Goal: Task Accomplishment & Management: Manage account settings

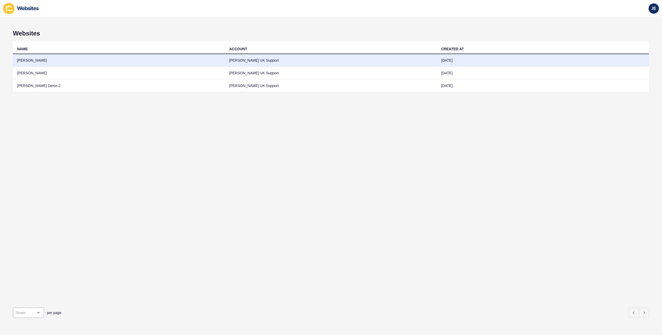
click at [32, 62] on td "Justine Demo" at bounding box center [119, 60] width 212 height 13
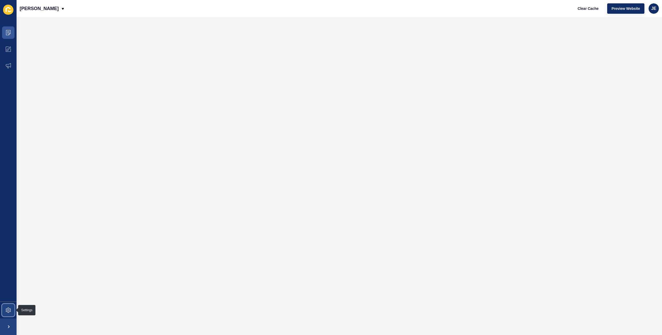
click at [6, 310] on icon at bounding box center [8, 309] width 5 height 5
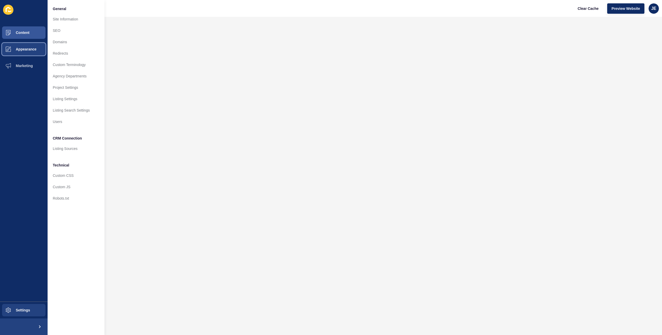
click at [29, 50] on span "Appearance" at bounding box center [17, 49] width 37 height 4
click at [30, 37] on button "Content" at bounding box center [24, 32] width 48 height 17
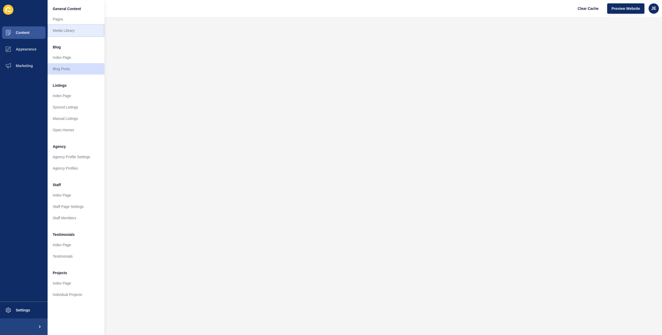
click at [64, 29] on link "Media Library" at bounding box center [76, 30] width 57 height 11
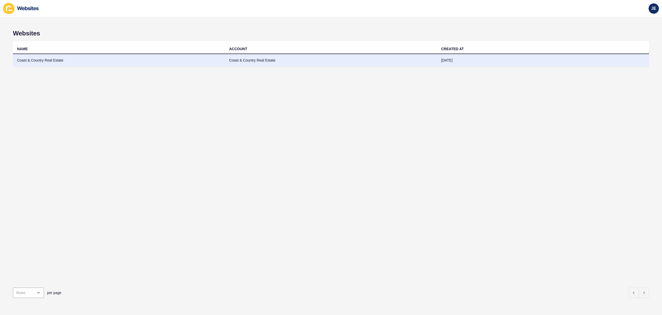
click at [92, 62] on td "Coast & Country Real Estate" at bounding box center [119, 60] width 212 height 13
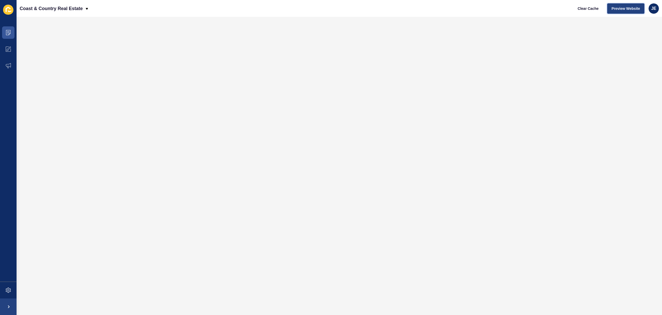
click at [619, 10] on span "Preview Website" at bounding box center [625, 8] width 28 height 5
click at [10, 294] on span at bounding box center [8, 290] width 17 height 17
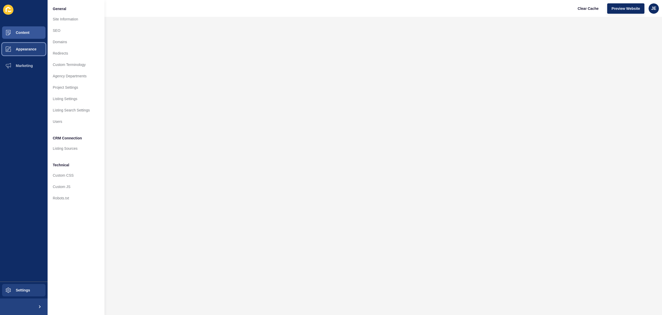
click at [21, 49] on span "Appearance" at bounding box center [17, 49] width 37 height 4
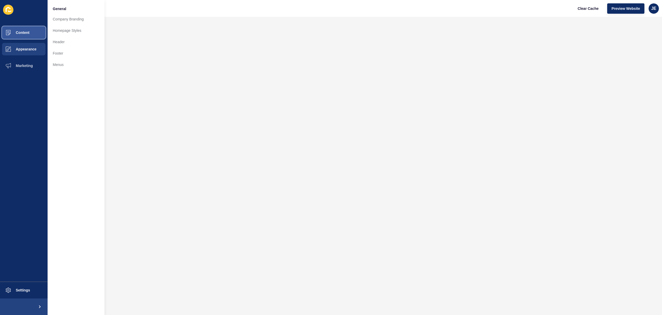
click at [28, 34] on span "Content" at bounding box center [14, 33] width 30 height 4
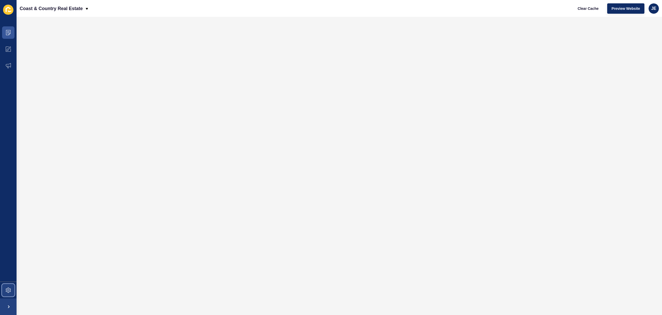
click at [5, 283] on span at bounding box center [8, 290] width 17 height 17
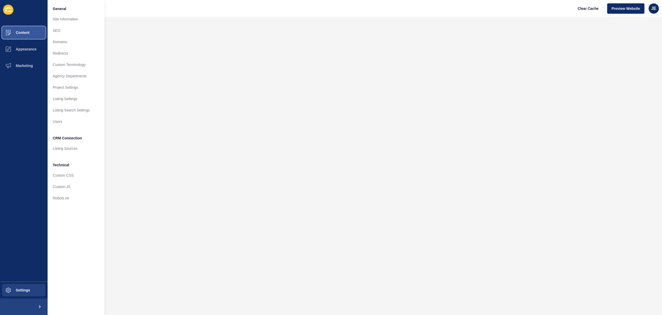
click at [28, 32] on span "Content" at bounding box center [14, 33] width 30 height 4
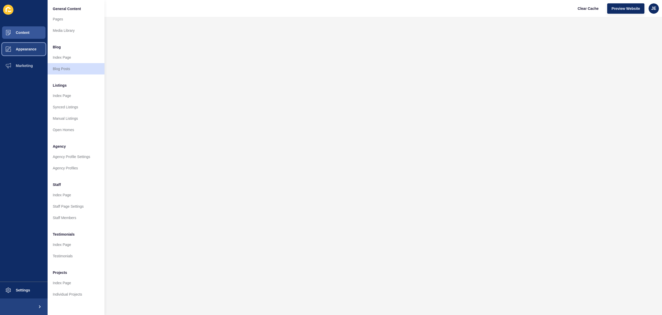
click at [31, 48] on span "Appearance" at bounding box center [17, 49] width 37 height 4
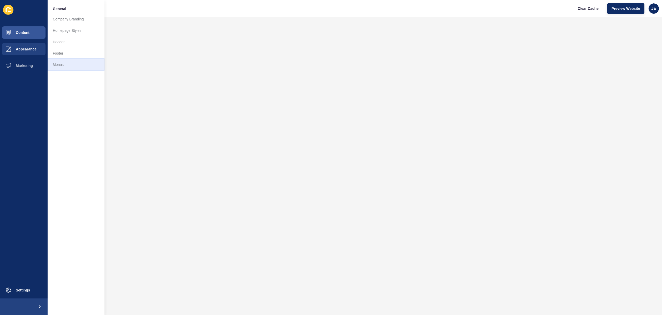
click at [67, 70] on link "Menus" at bounding box center [76, 64] width 57 height 11
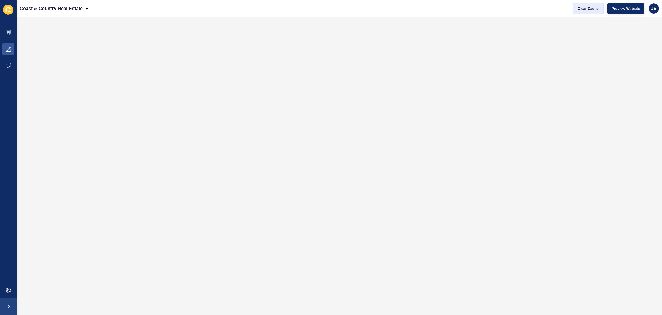
click at [584, 8] on span "Clear Cache" at bounding box center [588, 8] width 21 height 5
click at [587, 9] on span "Clear Cache" at bounding box center [588, 8] width 21 height 5
click at [10, 35] on icon at bounding box center [8, 32] width 5 height 5
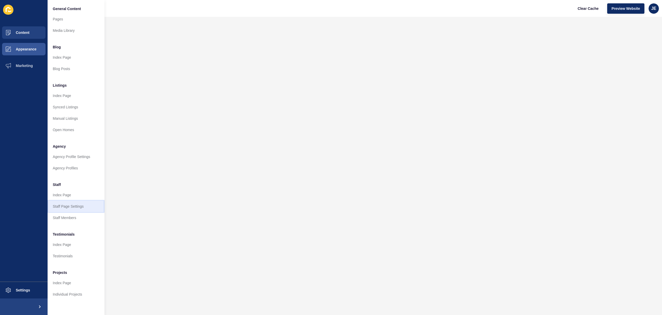
click at [65, 208] on link "Staff Page Settings" at bounding box center [76, 206] width 57 height 11
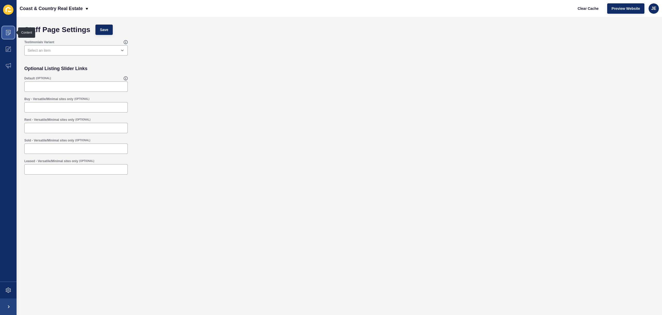
click at [7, 34] on icon at bounding box center [8, 32] width 5 height 5
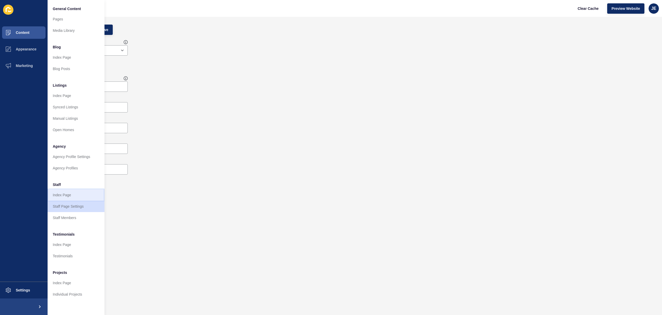
click at [69, 193] on link "Index Page" at bounding box center [76, 194] width 57 height 11
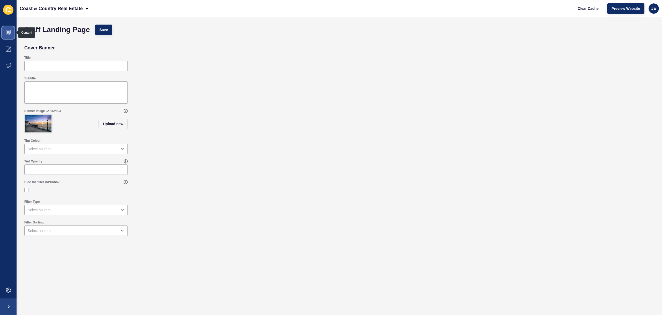
click at [7, 33] on icon at bounding box center [8, 32] width 5 height 5
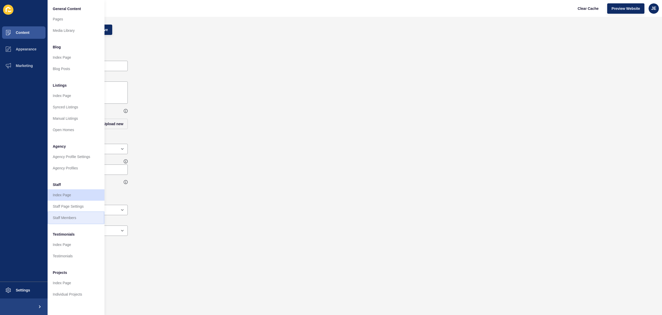
click at [59, 220] on link "Staff Members" at bounding box center [76, 217] width 57 height 11
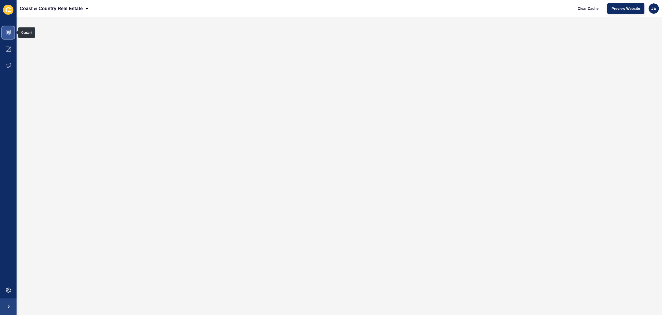
click at [9, 32] on icon at bounding box center [8, 32] width 5 height 5
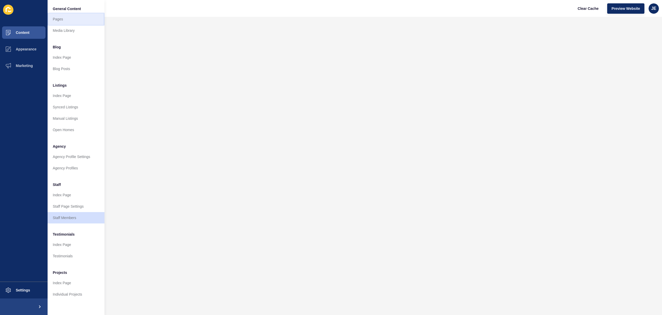
click at [68, 20] on link "Pages" at bounding box center [76, 18] width 57 height 11
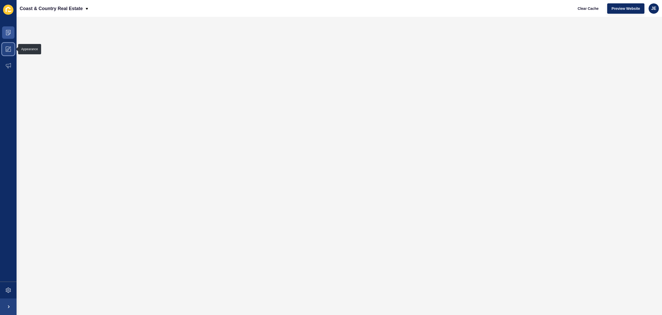
click at [8, 51] on icon at bounding box center [8, 49] width 5 height 5
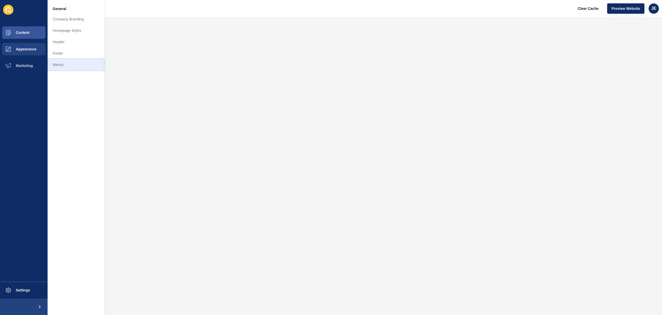
click at [63, 67] on link "Menus" at bounding box center [76, 64] width 57 height 11
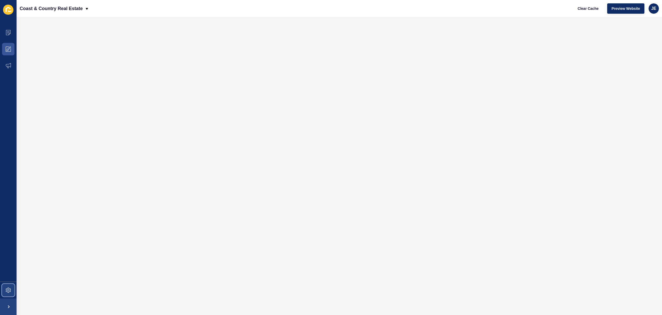
click at [10, 286] on span at bounding box center [8, 290] width 17 height 17
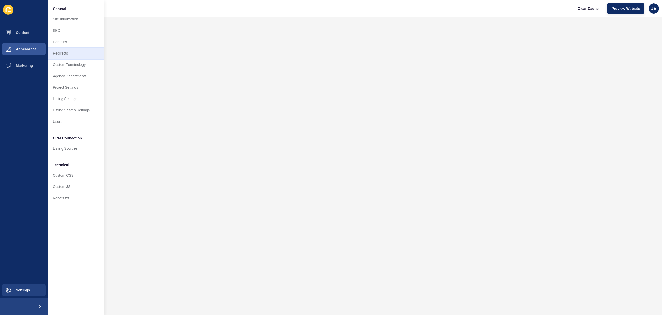
click at [57, 51] on link "Redirects" at bounding box center [76, 53] width 57 height 11
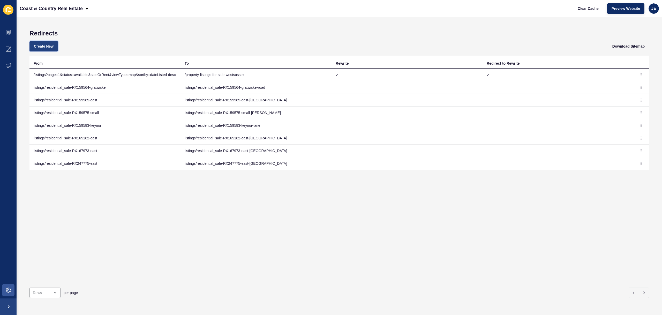
click at [48, 46] on span "Create New" at bounding box center [44, 46] width 20 height 5
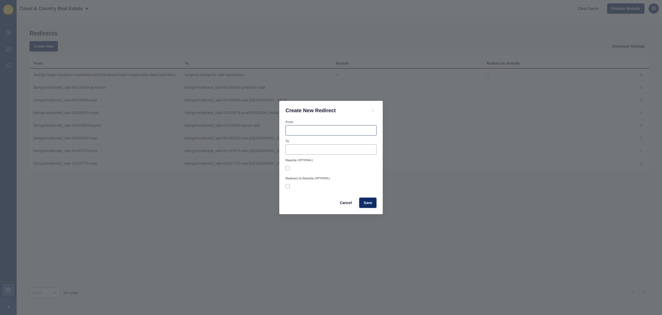
click at [318, 126] on div at bounding box center [330, 130] width 91 height 10
type input "/staff"
click at [314, 149] on input "To" at bounding box center [331, 149] width 84 height 5
paste input "/sales-lettings-meet-the-team"
click at [290, 150] on input "//sales-lettings-meet-the-team" at bounding box center [331, 149] width 84 height 5
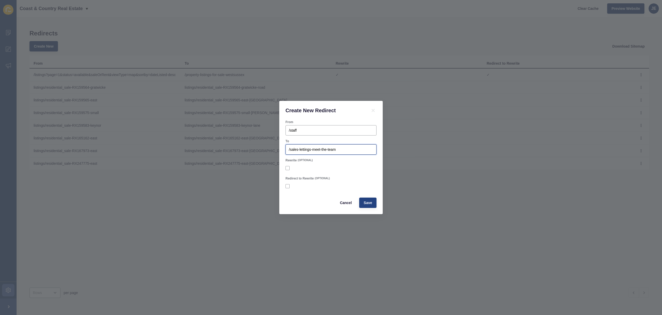
type input "/sales-lettings-meet-the-team"
click at [370, 204] on span "Save" at bounding box center [367, 202] width 9 height 5
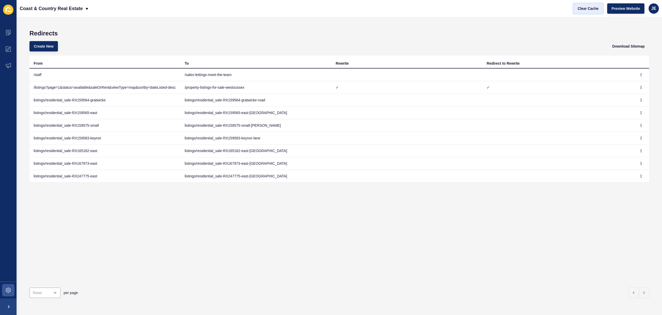
click at [586, 8] on span "Clear Cache" at bounding box center [588, 8] width 21 height 5
click at [639, 74] on icon "button" at bounding box center [640, 74] width 3 height 3
click at [627, 83] on link "Edit" at bounding box center [623, 84] width 36 height 11
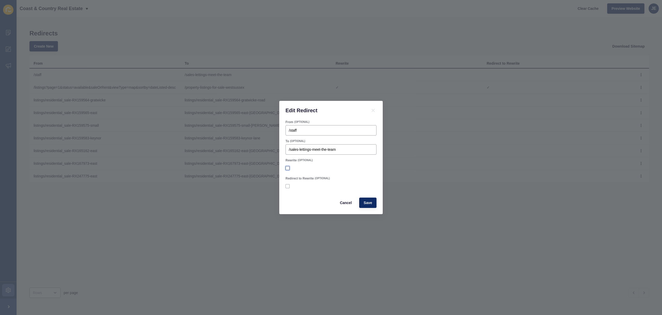
click at [287, 167] on label at bounding box center [287, 168] width 4 height 4
click at [287, 167] on input "Rewrite" at bounding box center [287, 167] width 3 height 3
checkbox input "true"
click at [289, 186] on label at bounding box center [287, 186] width 4 height 4
click at [289, 186] on input "Redirect to Rewrite" at bounding box center [287, 186] width 3 height 3
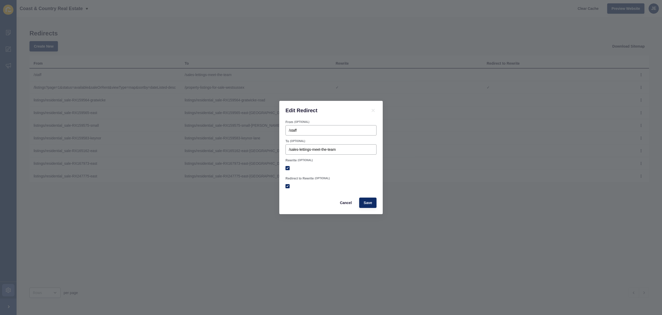
checkbox input "true"
click at [367, 200] on span "Save" at bounding box center [367, 202] width 9 height 5
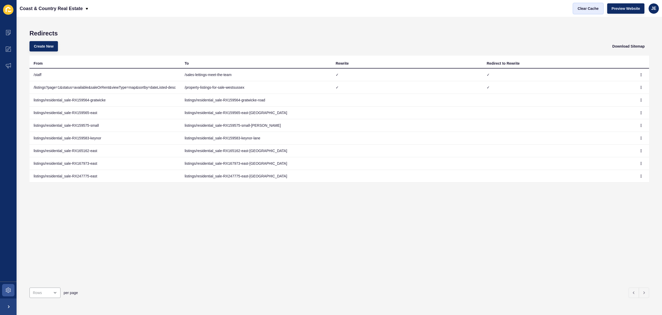
click at [591, 7] on span "Clear Cache" at bounding box center [588, 8] width 21 height 5
click at [580, 6] on span "Clear Cache" at bounding box center [588, 8] width 21 height 5
click at [628, 9] on span "Preview Website" at bounding box center [625, 8] width 28 height 5
click at [640, 74] on button "button" at bounding box center [641, 74] width 8 height 7
click at [621, 95] on link "Delete" at bounding box center [623, 96] width 36 height 11
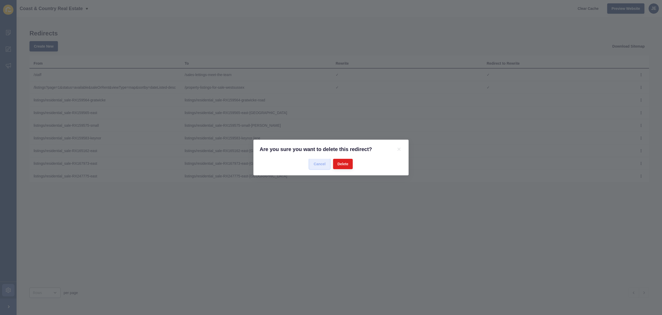
click at [320, 164] on span "Cancel" at bounding box center [320, 163] width 12 height 5
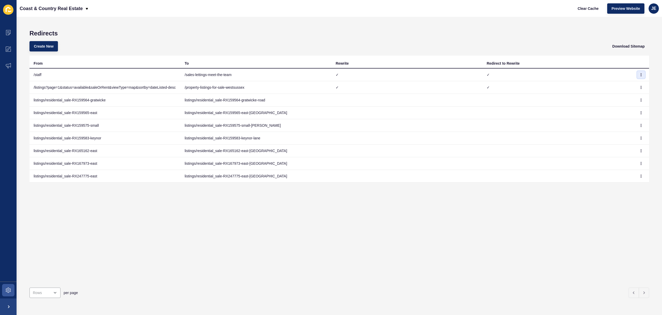
click at [637, 72] on button "button" at bounding box center [641, 74] width 8 height 7
click at [619, 96] on link "Delete" at bounding box center [623, 96] width 36 height 11
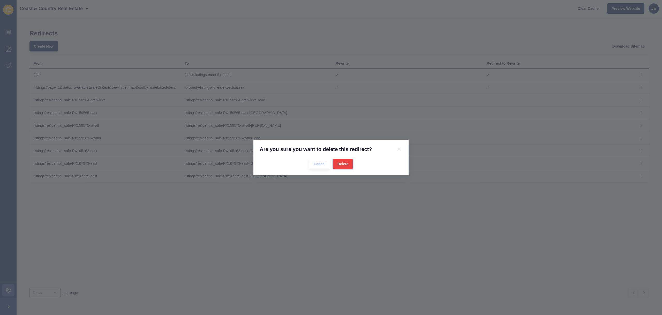
click at [338, 166] on span "Delete" at bounding box center [342, 163] width 11 height 5
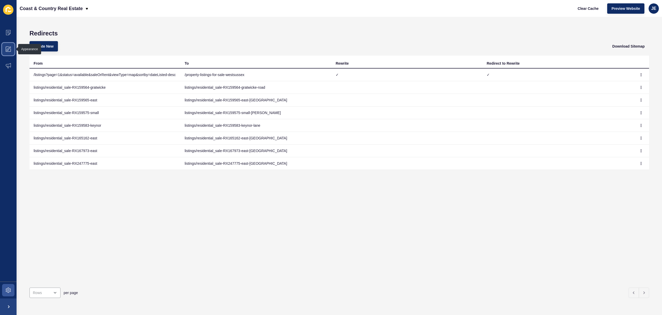
click at [9, 50] on icon at bounding box center [8, 49] width 5 height 5
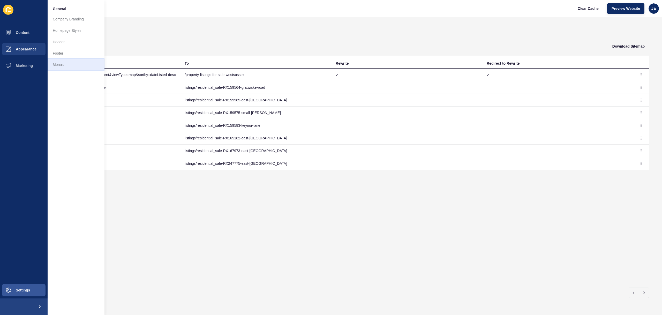
click at [56, 63] on link "Menus" at bounding box center [76, 64] width 57 height 11
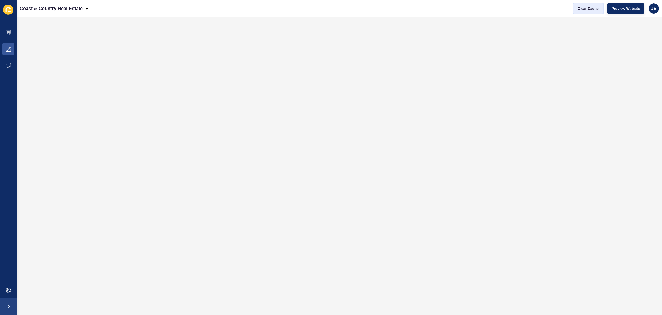
click at [595, 10] on span "Clear Cache" at bounding box center [588, 8] width 21 height 5
click at [10, 290] on icon at bounding box center [8, 289] width 5 height 5
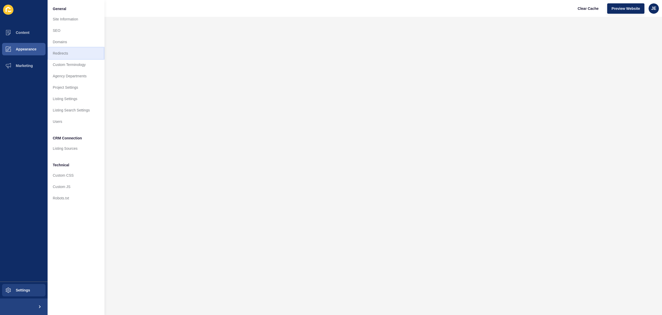
click at [65, 56] on link "Redirects" at bounding box center [76, 53] width 57 height 11
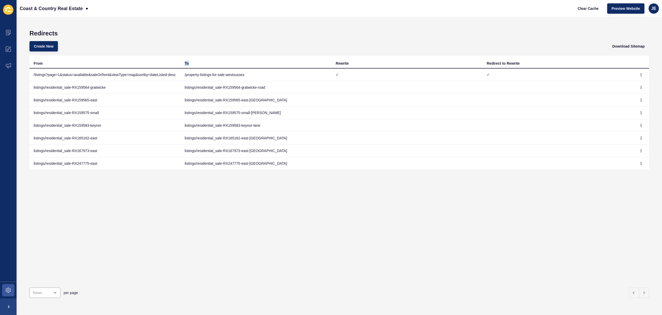
drag, startPoint x: 184, startPoint y: 63, endPoint x: 222, endPoint y: 61, distance: 38.8
click at [222, 61] on div "To" at bounding box center [256, 63] width 143 height 5
click at [223, 49] on div "Create New Download Sitemap" at bounding box center [338, 46] width 619 height 19
click at [8, 49] on icon at bounding box center [8, 49] width 5 height 5
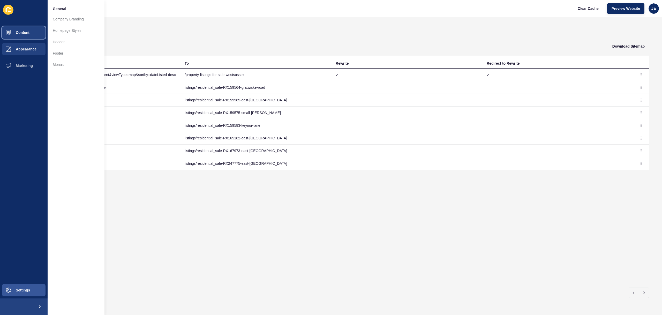
click at [18, 33] on span "Content" at bounding box center [14, 33] width 30 height 4
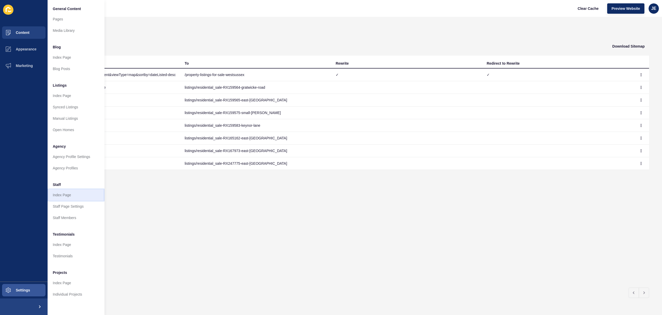
click at [75, 195] on link "Index Page" at bounding box center [76, 194] width 57 height 11
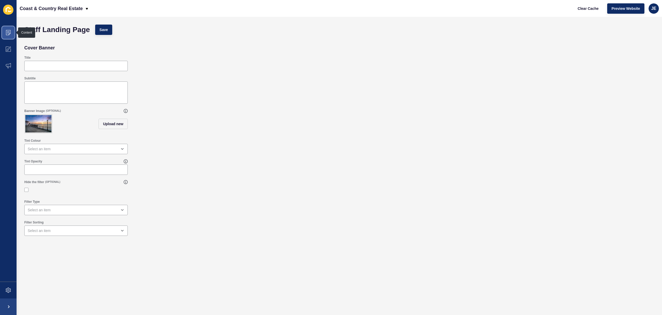
click at [6, 33] on icon at bounding box center [8, 32] width 5 height 5
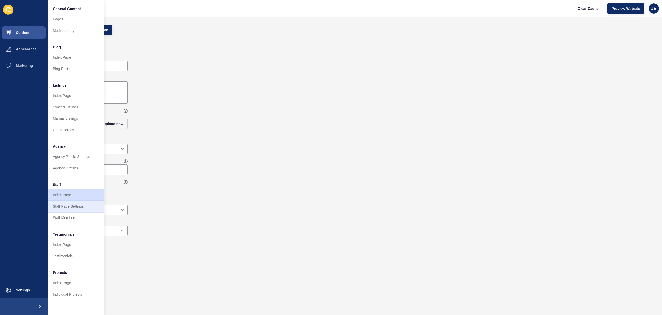
click at [67, 205] on link "Staff Page Settings" at bounding box center [76, 206] width 57 height 11
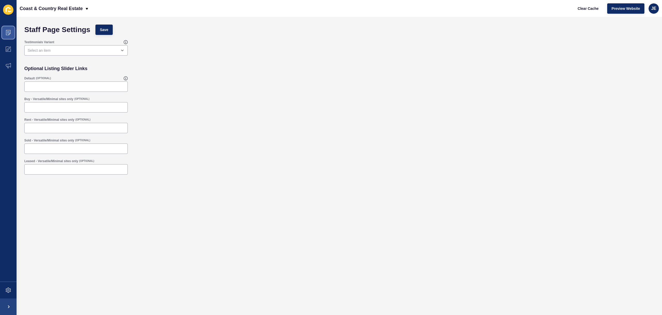
click at [8, 35] on span at bounding box center [8, 32] width 17 height 17
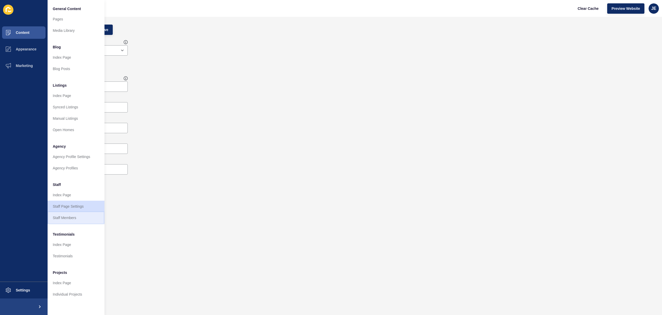
click at [69, 216] on link "Staff Members" at bounding box center [76, 217] width 57 height 11
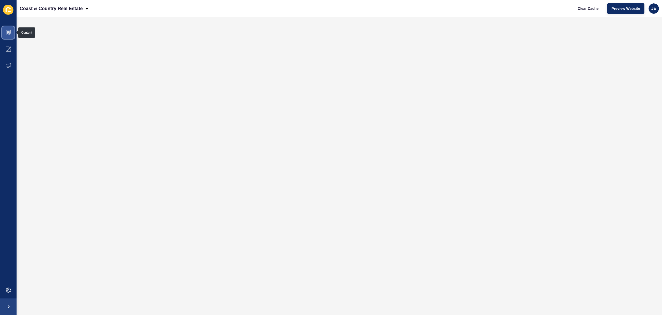
click at [8, 33] on icon at bounding box center [8, 32] width 5 height 5
click at [8, 48] on icon at bounding box center [8, 49] width 5 height 5
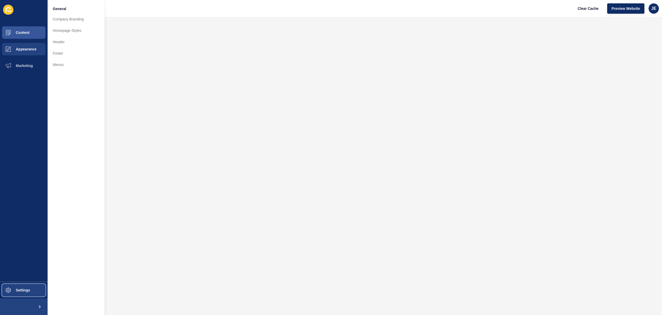
click at [14, 293] on span at bounding box center [8, 290] width 17 height 17
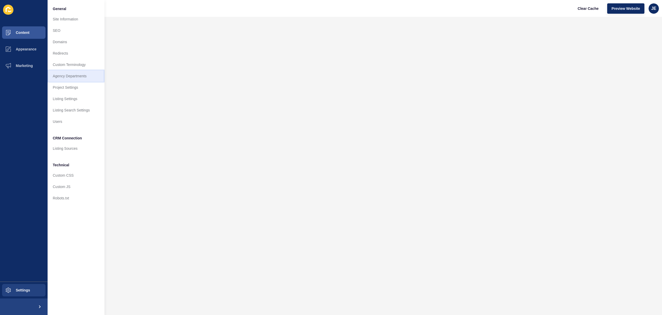
click at [71, 78] on link "Agency Departments" at bounding box center [76, 75] width 57 height 11
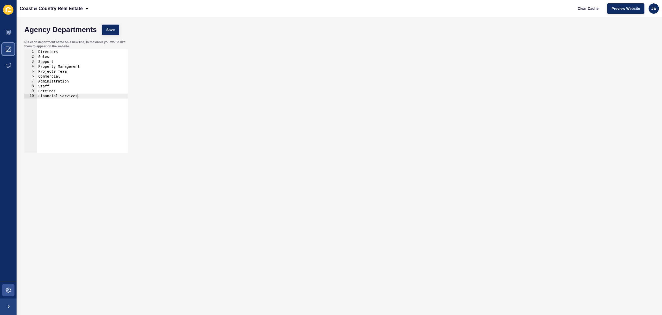
click at [8, 48] on icon at bounding box center [9, 48] width 3 height 3
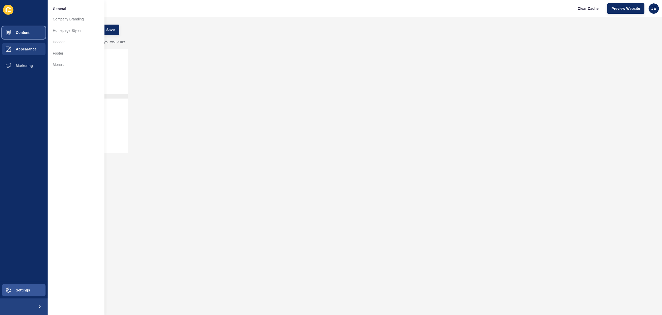
click at [27, 32] on span "Content" at bounding box center [14, 33] width 30 height 4
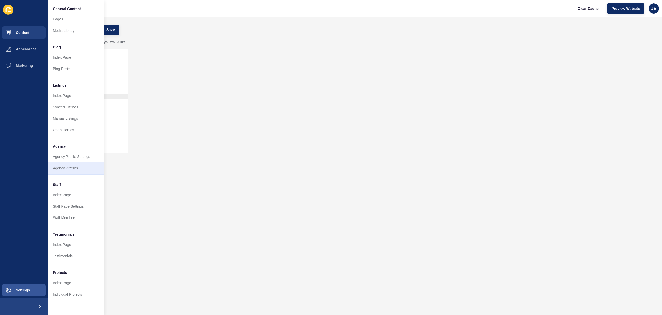
click at [71, 166] on link "Agency Profiles" at bounding box center [76, 167] width 57 height 11
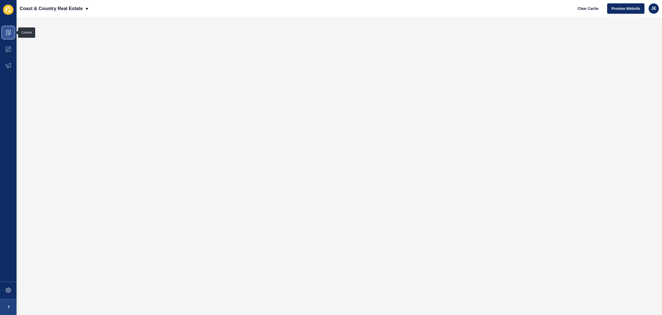
click at [7, 34] on icon at bounding box center [8, 32] width 5 height 5
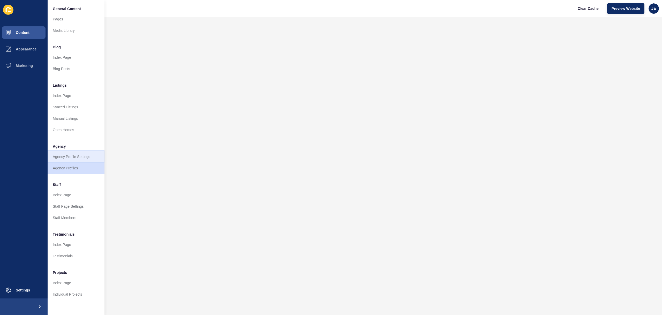
click at [70, 155] on link "Agency Profile Settings" at bounding box center [76, 156] width 57 height 11
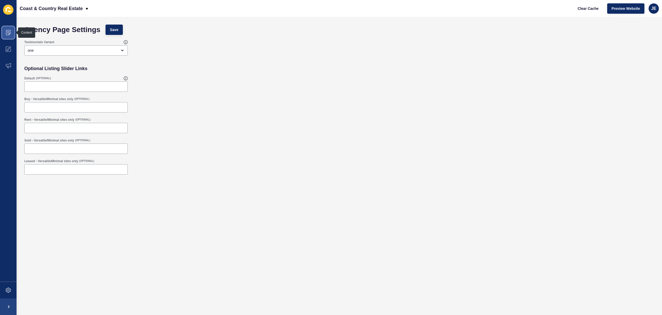
click at [8, 33] on icon at bounding box center [7, 33] width 1 height 0
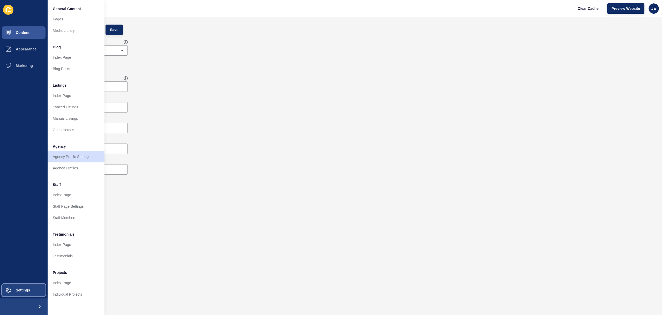
click at [8, 295] on span at bounding box center [8, 290] width 17 height 17
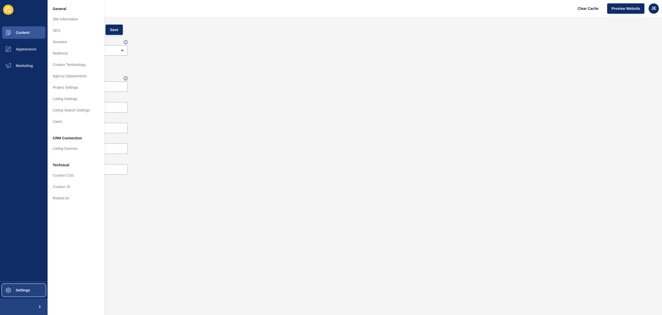
click at [17, 290] on span "Settings" at bounding box center [14, 290] width 31 height 4
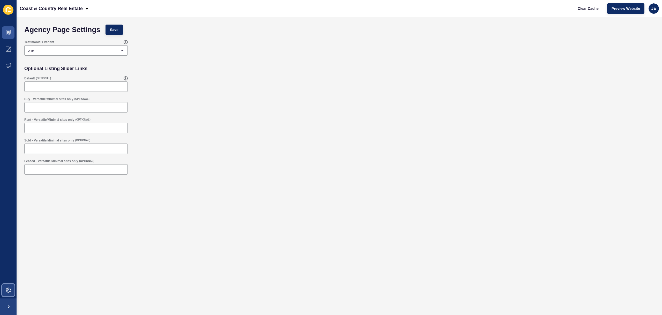
click at [13, 291] on span at bounding box center [8, 290] width 17 height 17
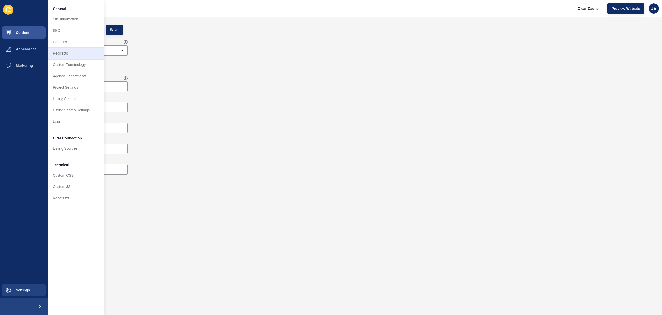
click at [75, 56] on link "Redirects" at bounding box center [76, 53] width 57 height 11
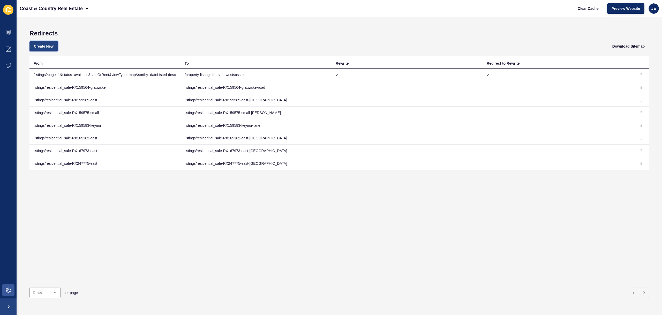
click at [33, 44] on button "Create New" at bounding box center [43, 46] width 28 height 10
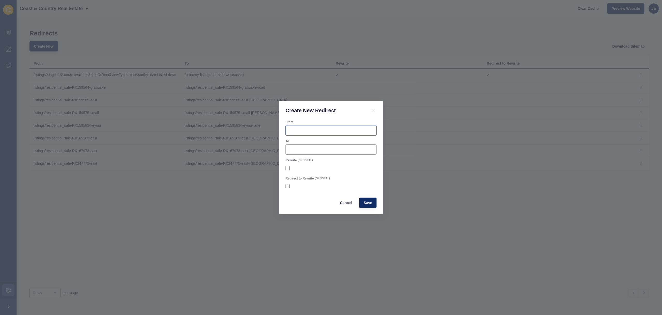
click at [301, 125] on div at bounding box center [330, 130] width 91 height 10
click at [290, 131] on input "/staff" at bounding box center [331, 130] width 84 height 5
type input "staff"
click at [297, 149] on input "To" at bounding box center [331, 149] width 84 height 5
paste input "sales-lettings-meet-the-team"
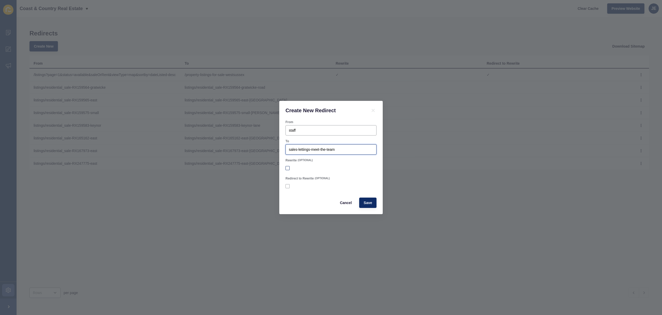
type input "sales-lettings-meet-the-team"
click at [288, 168] on label at bounding box center [287, 168] width 4 height 4
click at [288, 168] on input "Rewrite" at bounding box center [287, 167] width 3 height 3
checkbox input "true"
click at [286, 185] on label at bounding box center [287, 186] width 4 height 4
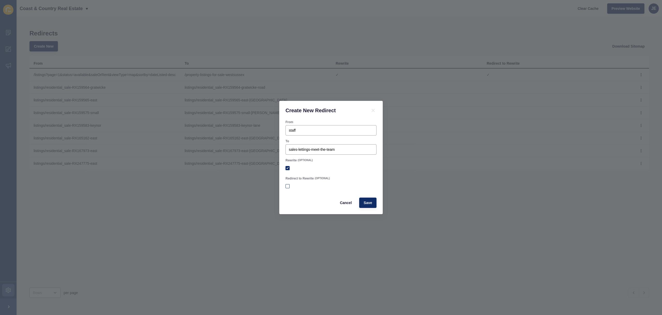
click at [286, 185] on input "Redirect to Rewrite" at bounding box center [287, 186] width 3 height 3
checkbox input "true"
click at [367, 202] on span "Save" at bounding box center [367, 202] width 9 height 5
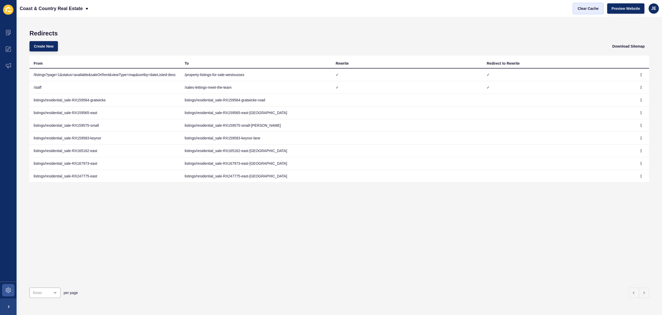
click at [586, 10] on span "Clear Cache" at bounding box center [588, 8] width 21 height 5
click at [630, 8] on span "Preview Website" at bounding box center [625, 8] width 28 height 5
click at [638, 89] on button "button" at bounding box center [641, 87] width 8 height 7
click at [617, 100] on link "Edit" at bounding box center [623, 97] width 36 height 11
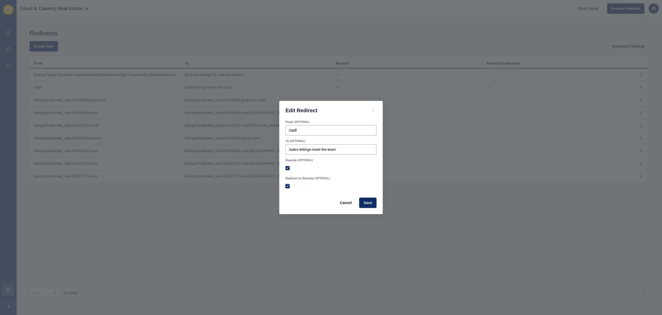
click at [288, 185] on label at bounding box center [287, 186] width 4 height 4
click at [288, 185] on input "Redirect to Rewrite" at bounding box center [287, 186] width 3 height 3
checkbox input "false"
click at [365, 203] on span "Save" at bounding box center [367, 202] width 9 height 5
checkbox input "true"
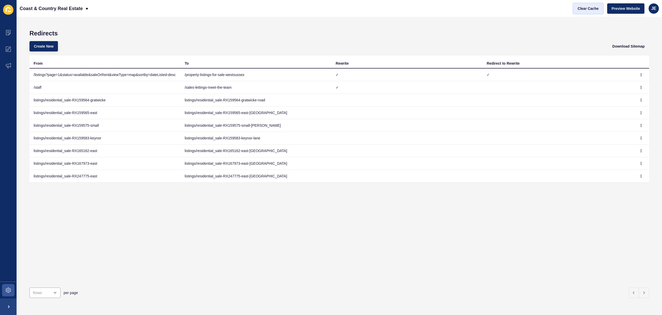
click at [593, 11] on span "Clear Cache" at bounding box center [588, 8] width 21 height 5
click at [403, 34] on h1 "Redirects" at bounding box center [338, 33] width 619 height 7
click at [637, 88] on button "button" at bounding box center [641, 87] width 8 height 7
click at [626, 98] on link "Edit" at bounding box center [623, 97] width 36 height 11
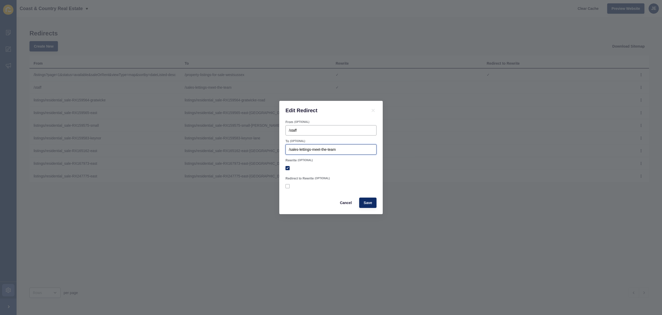
click at [346, 152] on input "/sales-lettings-meet-the-team" at bounding box center [331, 149] width 84 height 5
checkbox input "true"
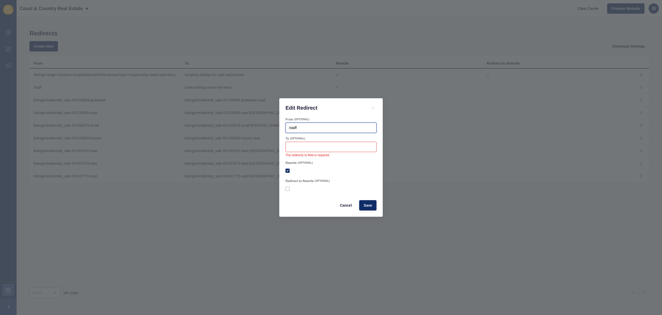
drag, startPoint x: 310, startPoint y: 130, endPoint x: 253, endPoint y: 127, distance: 56.9
click at [249, 125] on div "Edit Redirect From (OPTIONAL) /staff To (OPTIONAL) The redirects to field is re…" at bounding box center [331, 157] width 662 height 315
paste input "ales-lettings-meet-the-team"
type input "/sales-lettings-meet-the-team"
checkbox input "true"
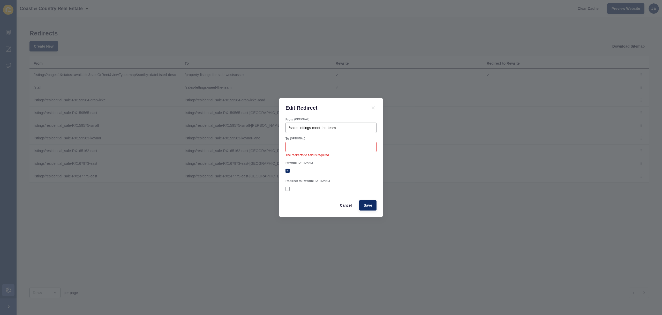
click at [314, 150] on div at bounding box center [330, 147] width 91 height 10
type input "/staff"
click at [362, 159] on form "From (OPTIONAL) /sales-lettings-meet-the-team To (OPTIONAL) /staff The redirect…" at bounding box center [330, 163] width 91 height 93
click at [362, 202] on button "Save" at bounding box center [367, 203] width 17 height 10
checkbox input "true"
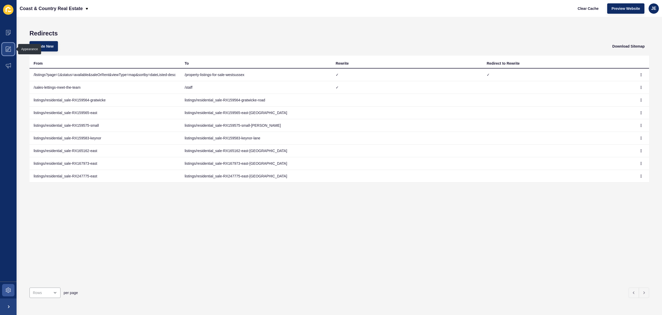
click at [2, 52] on span at bounding box center [8, 49] width 17 height 17
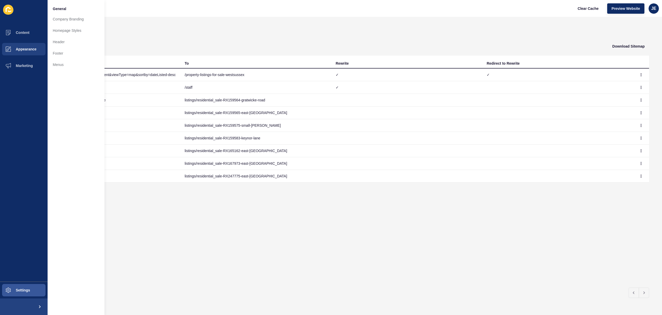
click at [381, 26] on div "Redirects Create New Download Sitemap From To Rewrite Redirect to Rewrite /list…" at bounding box center [339, 166] width 645 height 298
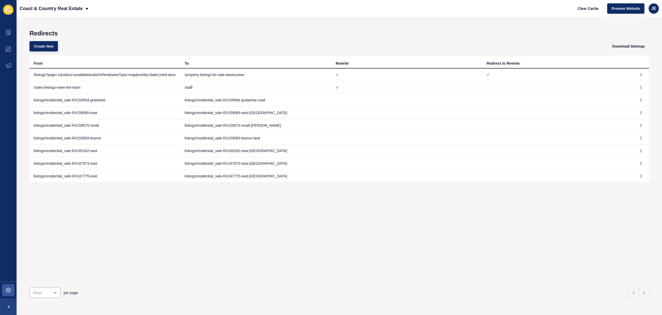
click at [642, 88] on td at bounding box center [641, 87] width 16 height 13
click at [639, 88] on icon "button" at bounding box center [640, 87] width 3 height 3
click at [629, 98] on link "Edit" at bounding box center [623, 97] width 36 height 11
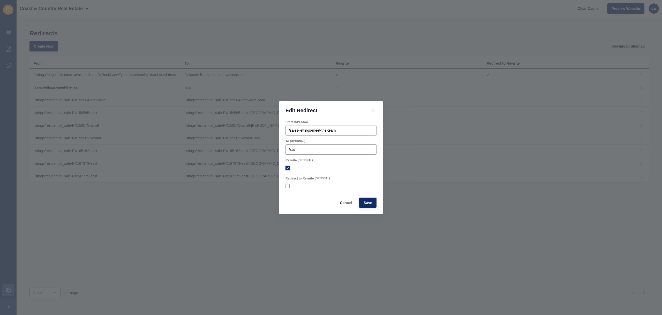
click at [287, 166] on label at bounding box center [287, 168] width 4 height 4
click at [287, 166] on input "Rewrite" at bounding box center [287, 167] width 3 height 3
checkbox input "false"
click at [368, 202] on span "Save" at bounding box center [367, 202] width 9 height 5
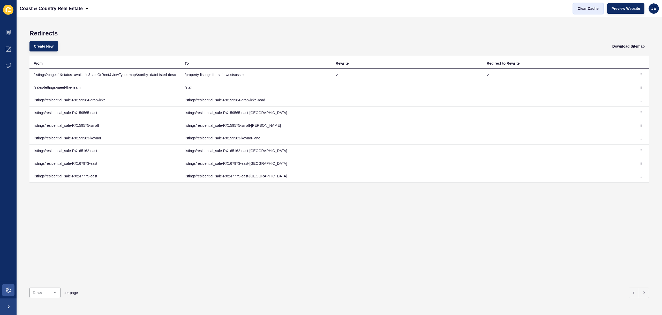
click at [578, 9] on span "Clear Cache" at bounding box center [588, 8] width 21 height 5
click at [639, 87] on icon "button" at bounding box center [640, 87] width 3 height 3
click at [615, 97] on link "Edit" at bounding box center [623, 97] width 36 height 11
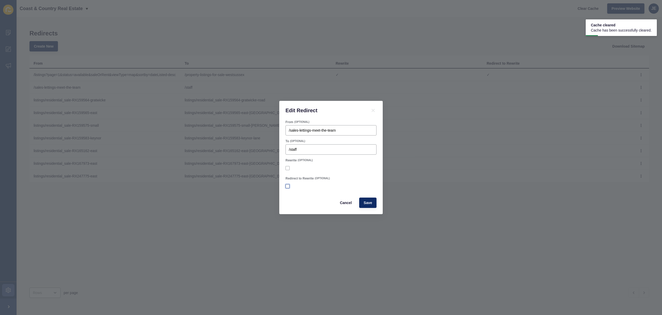
click at [289, 185] on label at bounding box center [287, 186] width 4 height 4
click at [289, 185] on input "Redirect to Rewrite" at bounding box center [287, 186] width 3 height 3
checkbox input "true"
click at [373, 203] on button "Save" at bounding box center [367, 203] width 17 height 10
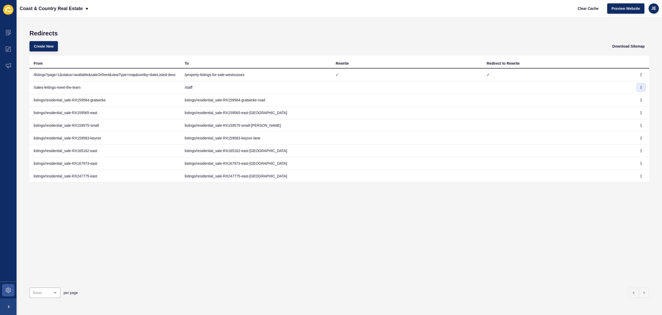
click at [637, 87] on button "button" at bounding box center [641, 87] width 8 height 7
click at [622, 99] on link "Edit" at bounding box center [623, 97] width 36 height 11
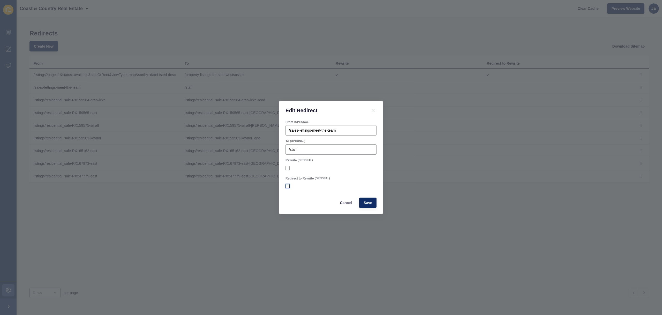
click at [288, 187] on label at bounding box center [287, 186] width 4 height 4
click at [288, 187] on input "Redirect to Rewrite" at bounding box center [287, 186] width 3 height 3
checkbox input "true"
click at [371, 203] on span "Save" at bounding box center [367, 202] width 9 height 5
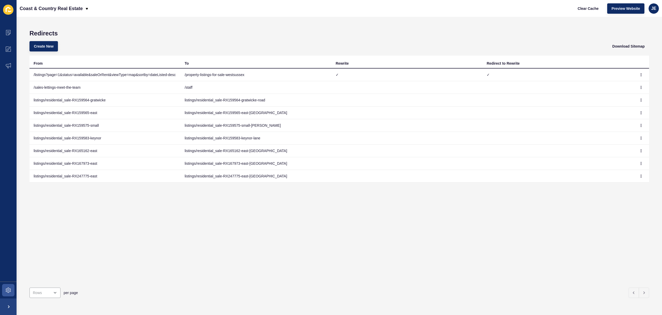
click at [423, 215] on div "From To Rewrite Redirect to Rewrite /listings?page=1&status=available&saleOrRen…" at bounding box center [338, 170] width 619 height 228
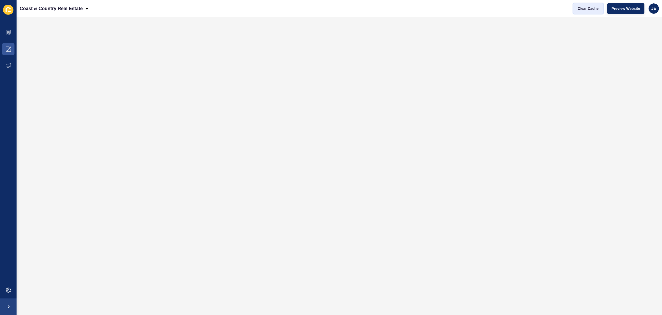
click at [584, 9] on span "Clear Cache" at bounding box center [588, 8] width 21 height 5
click at [583, 9] on span "Clear Cache" at bounding box center [588, 8] width 21 height 5
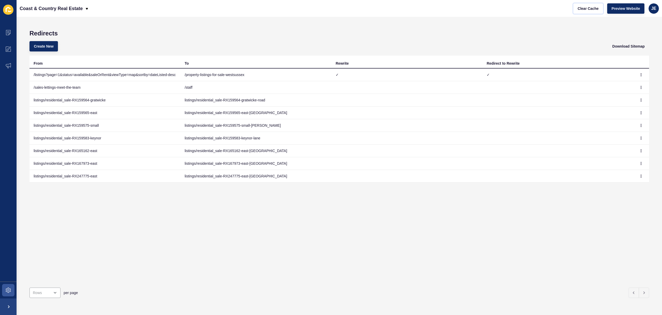
click at [575, 5] on button "Clear Cache" at bounding box center [588, 8] width 30 height 10
click at [383, 34] on h1 "Redirects" at bounding box center [338, 33] width 619 height 7
click at [637, 84] on button "button" at bounding box center [641, 87] width 8 height 7
click at [622, 94] on link "Edit" at bounding box center [623, 97] width 36 height 11
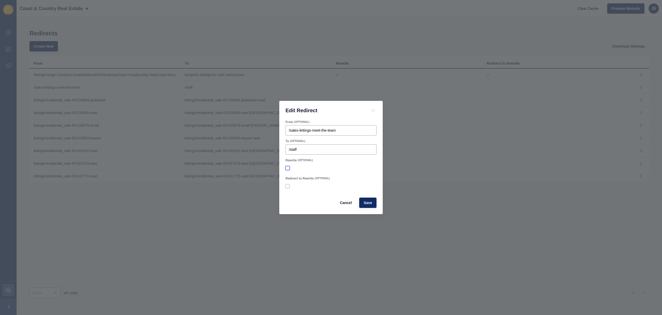
click at [287, 168] on label at bounding box center [287, 168] width 4 height 4
click at [287, 168] on input "Rewrite" at bounding box center [287, 167] width 3 height 3
checkbox input "true"
click at [288, 187] on label at bounding box center [287, 186] width 4 height 4
click at [288, 187] on input "Redirect to Rewrite" at bounding box center [287, 186] width 3 height 3
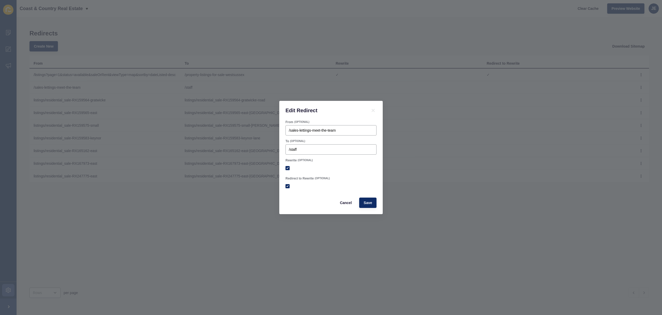
checkbox input "true"
click at [368, 202] on span "Save" at bounding box center [367, 202] width 9 height 5
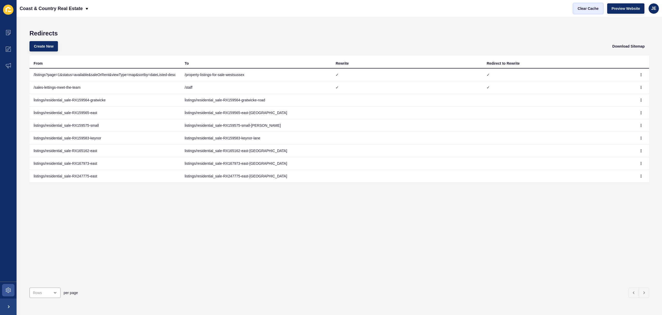
click at [587, 9] on span "Clear Cache" at bounding box center [588, 8] width 21 height 5
click at [639, 88] on icon "button" at bounding box center [640, 87] width 3 height 3
click at [619, 96] on link "Edit" at bounding box center [623, 97] width 36 height 11
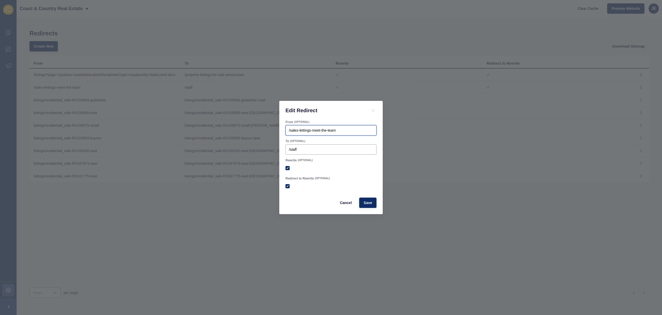
drag, startPoint x: 352, startPoint y: 129, endPoint x: 290, endPoint y: 130, distance: 62.1
click at [290, 130] on input "/sales-lettings-meet-the-team" at bounding box center [331, 130] width 84 height 5
type input "/staff"
drag, startPoint x: 307, startPoint y: 152, endPoint x: 290, endPoint y: 150, distance: 17.4
click at [290, 150] on input "/staff" at bounding box center [331, 149] width 84 height 5
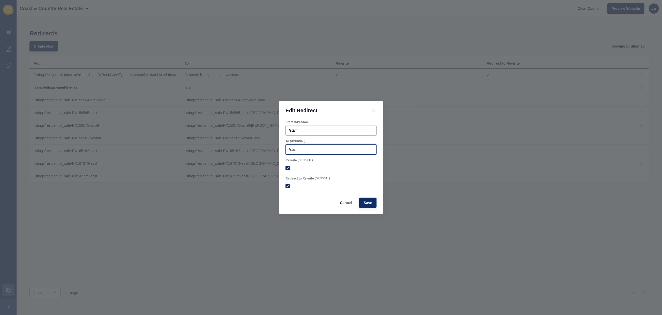
paste input "For Sale – https://ccrealestate.co.uk/listings?page=1&status=available&saleOrRe…"
type input "/staff"
click at [345, 201] on span "Cancel" at bounding box center [346, 202] width 12 height 5
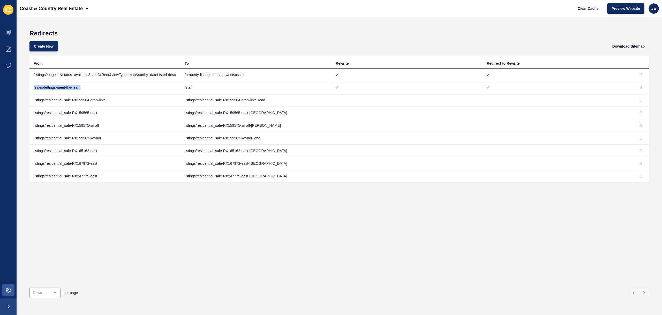
drag, startPoint x: 92, startPoint y: 88, endPoint x: 33, endPoint y: 87, distance: 58.7
click at [33, 87] on td "/sales-lettings-meet-the-team" at bounding box center [104, 87] width 151 height 13
copy td "/sales-lettings-meet-the-team"
click at [633, 87] on td at bounding box center [641, 87] width 16 height 13
click at [639, 88] on icon "button" at bounding box center [640, 87] width 3 height 3
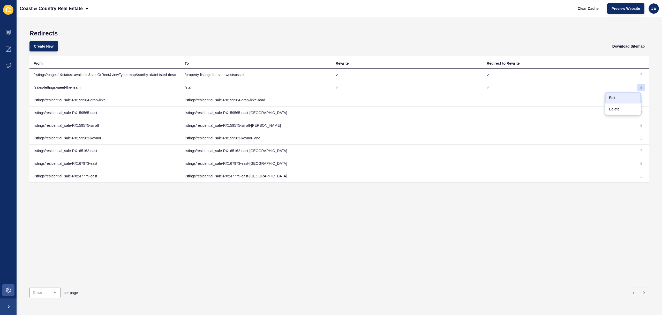
click at [625, 96] on link "Edit" at bounding box center [623, 97] width 36 height 11
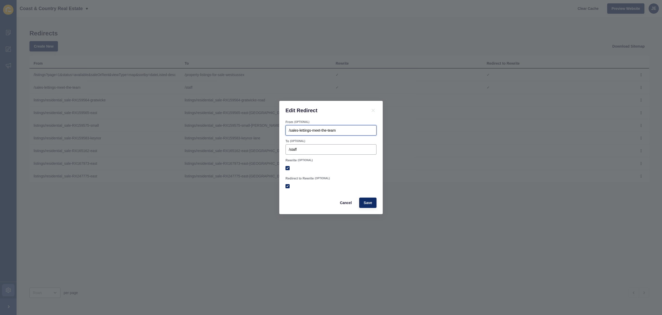
click at [309, 130] on input "/sales-lettings-meet-the-team" at bounding box center [331, 130] width 84 height 5
click at [305, 150] on input "/staff" at bounding box center [331, 149] width 84 height 5
drag, startPoint x: 290, startPoint y: 130, endPoint x: 380, endPoint y: 131, distance: 90.0
click at [380, 131] on div "From (OPTIONAL) /sales-lettings-meet-the-team To (OPTIONAL) /staff Rewrite (OPT…" at bounding box center [330, 167] width 103 height 94
type input "/staff"
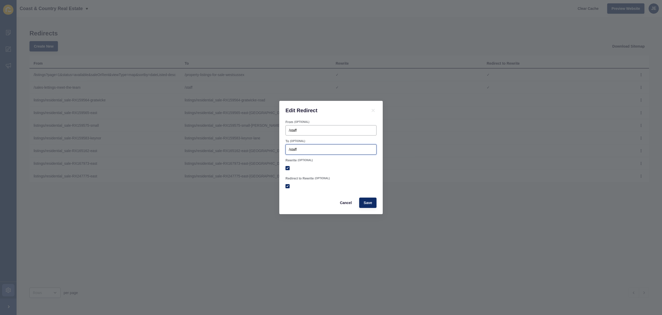
drag, startPoint x: 290, startPoint y: 149, endPoint x: 325, endPoint y: 148, distance: 34.7
click at [325, 148] on input "/staff" at bounding box center [331, 149] width 84 height 5
paste input "ales-lettings-meet-the-team"
type input "/sales-lettings-meet-the-team"
click at [289, 185] on label at bounding box center [287, 186] width 4 height 4
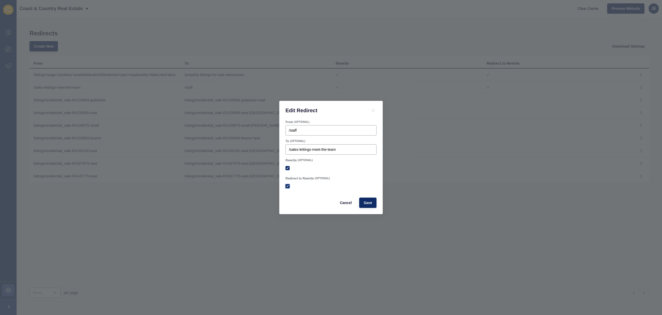
click at [289, 185] on input "Redirect to Rewrite" at bounding box center [287, 186] width 3 height 3
checkbox input "false"
click at [373, 202] on button "Save" at bounding box center [367, 203] width 17 height 10
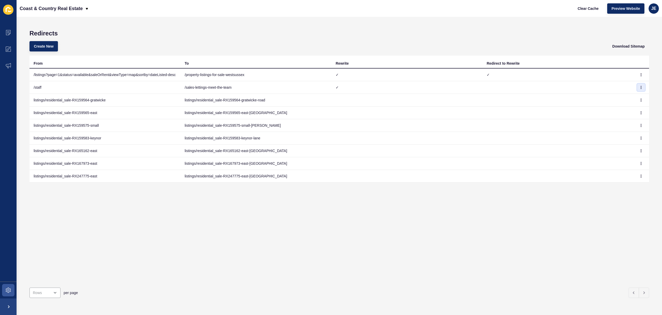
click at [639, 86] on icon "button" at bounding box center [640, 87] width 3 height 3
click at [620, 96] on link "Edit" at bounding box center [623, 97] width 36 height 11
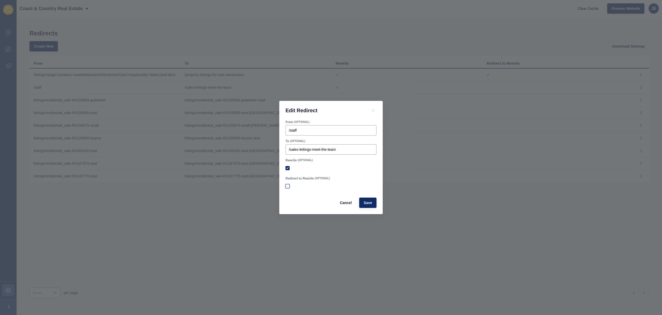
click at [286, 186] on label at bounding box center [287, 186] width 4 height 4
click at [286, 186] on input "Redirect to Rewrite" at bounding box center [287, 186] width 3 height 3
checkbox input "true"
click at [367, 203] on span "Save" at bounding box center [367, 202] width 9 height 5
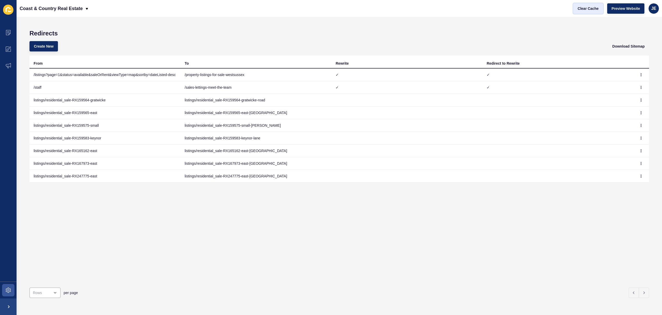
click at [581, 10] on span "Clear Cache" at bounding box center [588, 8] width 21 height 5
click at [637, 88] on button "button" at bounding box center [641, 87] width 8 height 7
click at [621, 109] on link "Delete" at bounding box center [623, 108] width 36 height 11
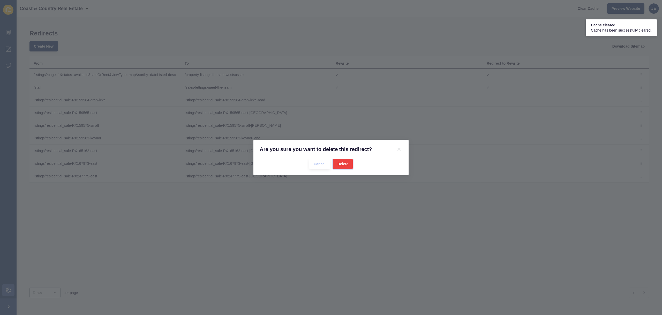
click at [352, 165] on button "Delete" at bounding box center [343, 164] width 20 height 10
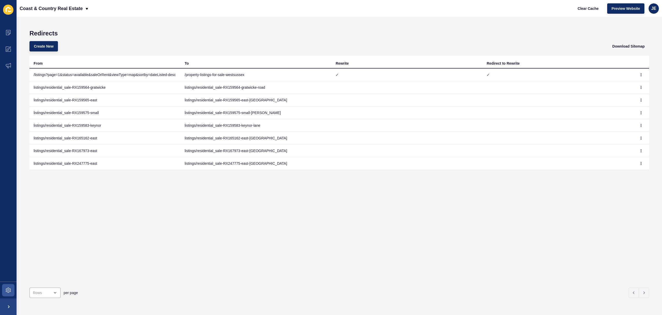
click at [326, 230] on div "From To Rewrite Redirect to Rewrite /listings?page=1&status=available&saleOrRen…" at bounding box center [338, 170] width 619 height 228
click at [7, 50] on icon at bounding box center [8, 50] width 2 height 2
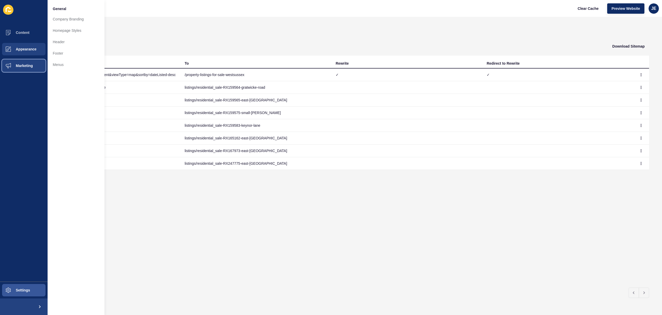
click at [33, 65] on button "Marketing" at bounding box center [24, 65] width 48 height 17
click at [20, 287] on button "Settings" at bounding box center [24, 290] width 48 height 17
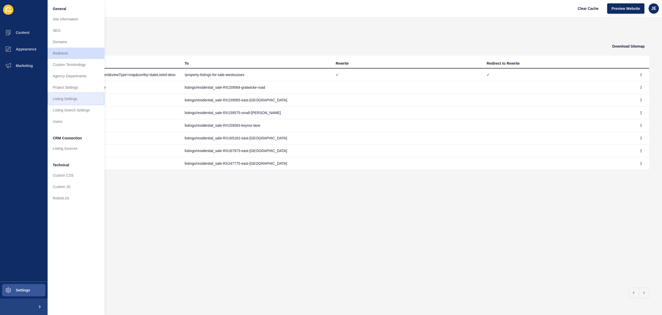
click at [61, 99] on link "Listing Settings" at bounding box center [76, 98] width 57 height 11
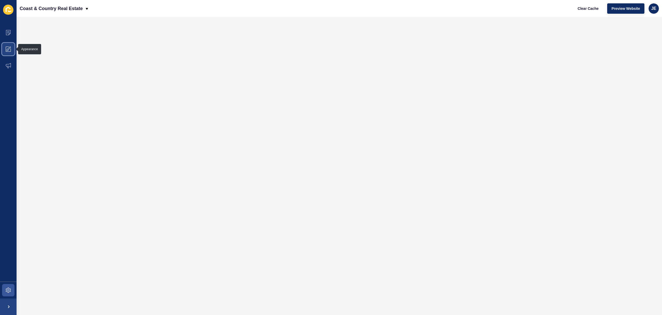
click at [7, 48] on icon at bounding box center [8, 49] width 5 height 5
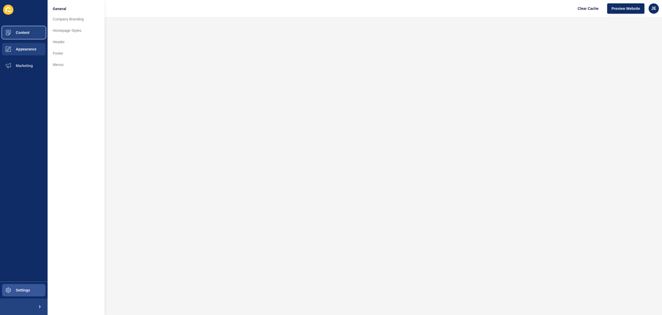
click at [25, 33] on span "Content" at bounding box center [14, 33] width 30 height 4
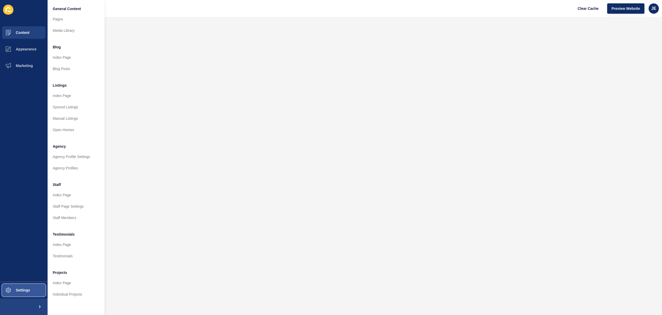
click at [19, 292] on span "Settings" at bounding box center [14, 290] width 31 height 4
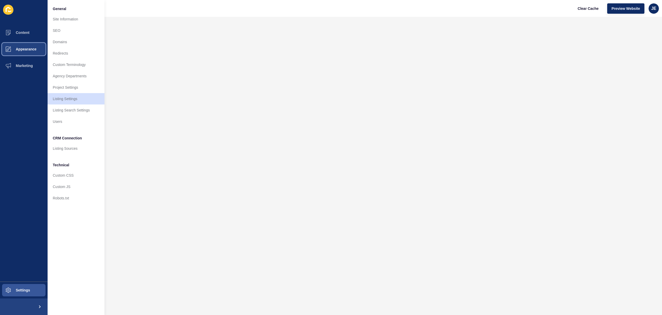
click at [26, 46] on button "Appearance" at bounding box center [24, 49] width 48 height 17
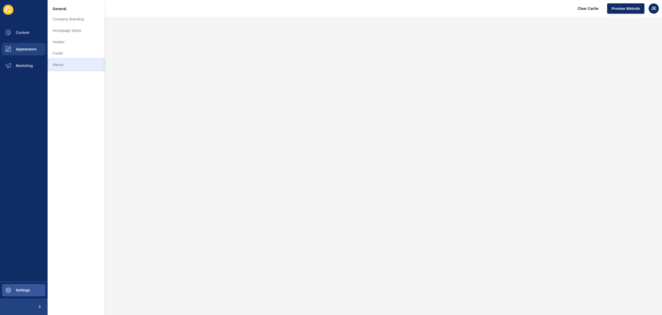
click at [57, 63] on link "Menus" at bounding box center [76, 64] width 57 height 11
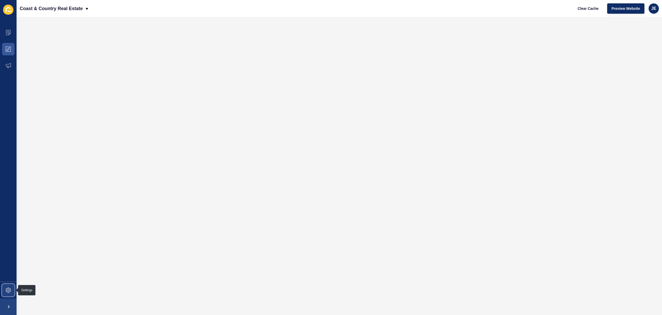
click at [9, 285] on span at bounding box center [8, 290] width 17 height 17
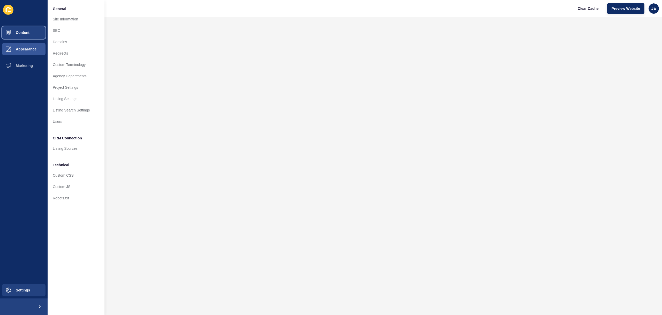
click at [29, 33] on button "Content" at bounding box center [24, 32] width 48 height 17
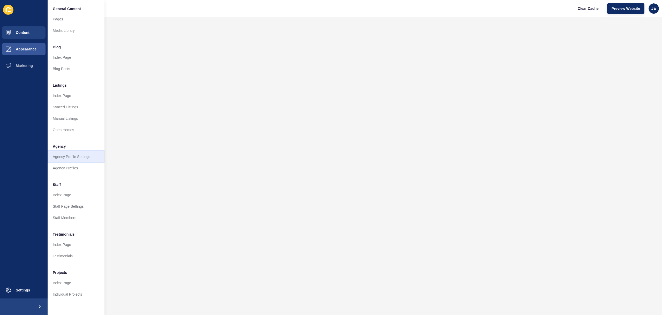
click at [70, 158] on link "Agency Profile Settings" at bounding box center [76, 156] width 57 height 11
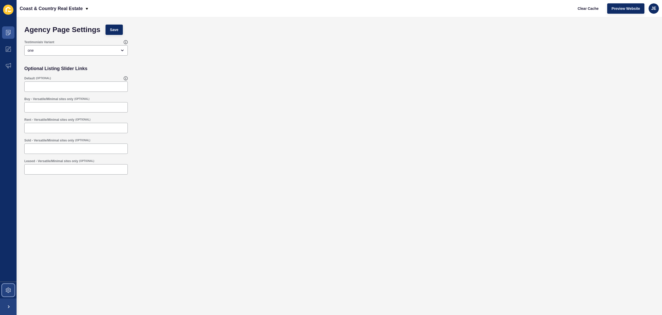
click at [10, 289] on icon at bounding box center [8, 289] width 5 height 5
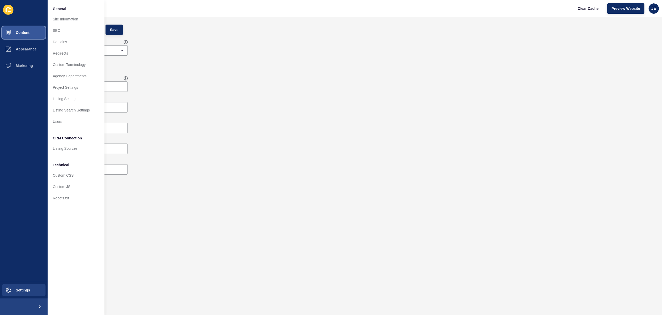
click at [25, 31] on span "Content" at bounding box center [14, 33] width 30 height 4
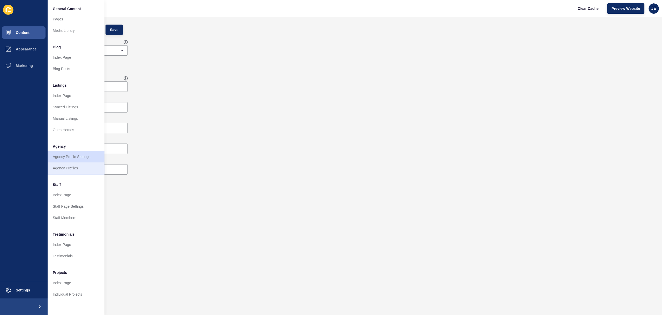
click at [68, 169] on link "Agency Profiles" at bounding box center [76, 167] width 57 height 11
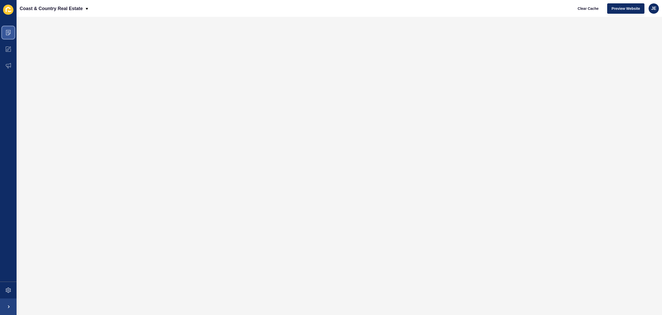
click at [9, 35] on span at bounding box center [8, 32] width 17 height 17
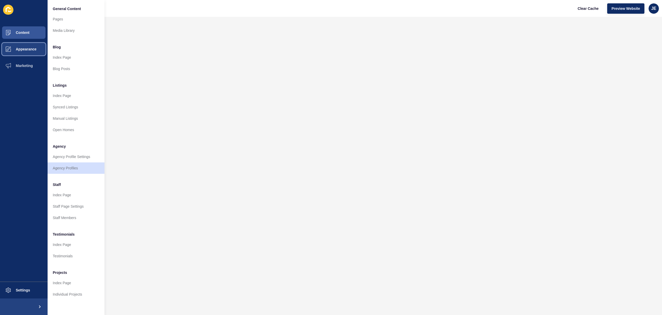
click at [21, 53] on button "Appearance" at bounding box center [24, 49] width 48 height 17
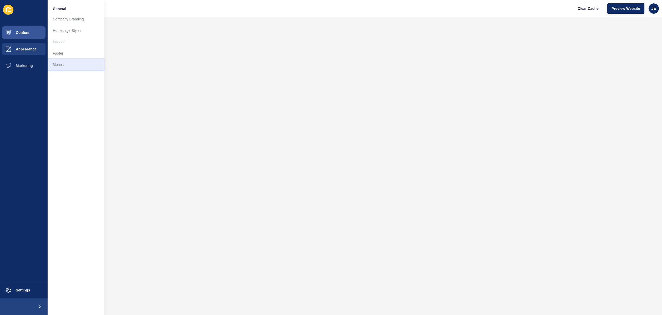
click at [72, 64] on link "Menus" at bounding box center [76, 64] width 57 height 11
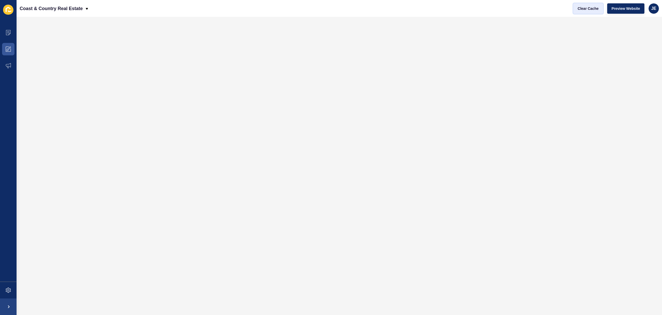
click at [582, 10] on span "Clear Cache" at bounding box center [588, 8] width 21 height 5
click at [586, 9] on span "Clear Cache" at bounding box center [588, 8] width 21 height 5
click at [9, 286] on span at bounding box center [8, 290] width 17 height 17
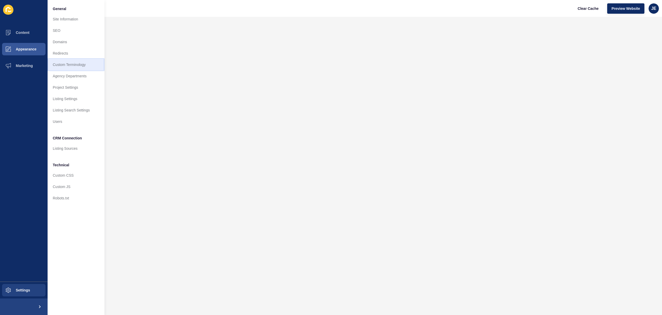
click at [69, 65] on link "Custom Terminology" at bounding box center [76, 64] width 57 height 11
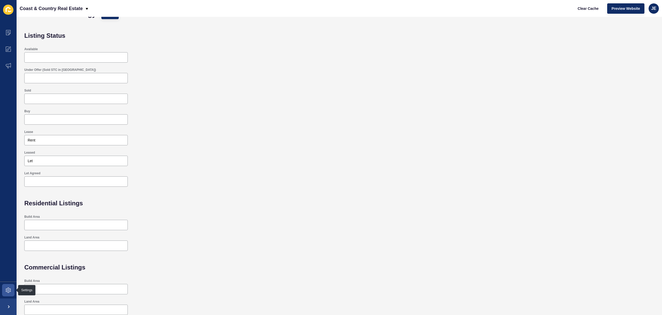
scroll to position [18, 0]
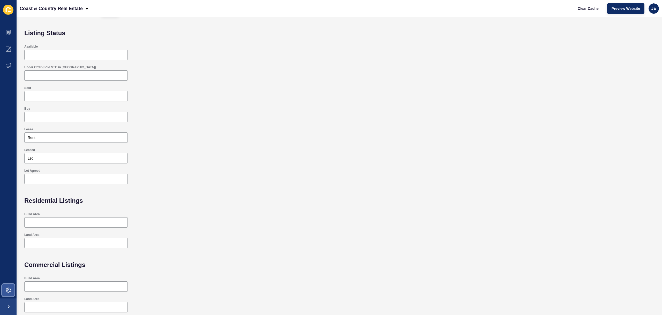
click at [11, 288] on span at bounding box center [8, 290] width 17 height 17
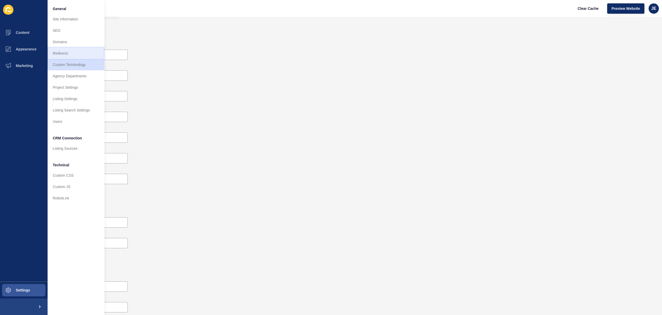
click at [64, 55] on link "Redirects" at bounding box center [76, 53] width 57 height 11
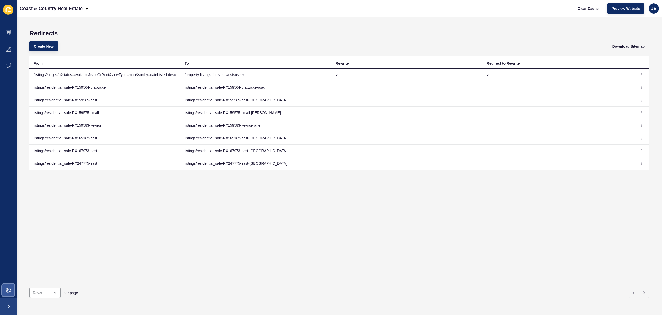
click at [7, 290] on icon at bounding box center [8, 289] width 5 height 5
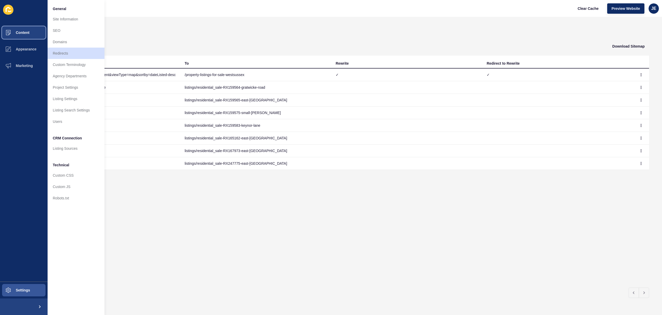
click at [25, 31] on span "Content" at bounding box center [14, 33] width 30 height 4
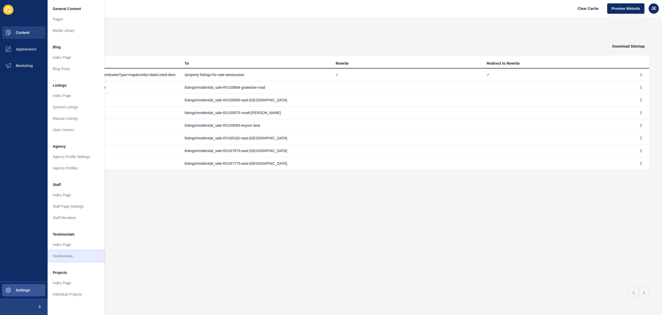
click at [60, 252] on link "Testimonials" at bounding box center [76, 255] width 57 height 11
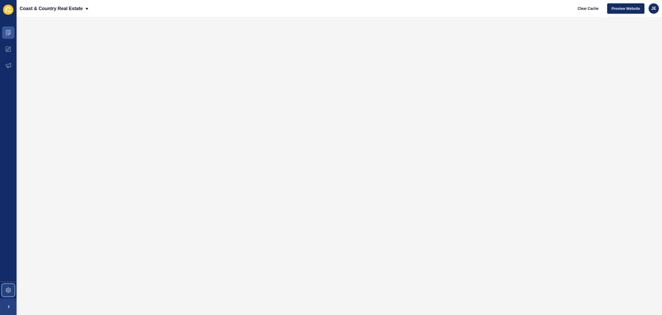
click at [7, 290] on icon at bounding box center [8, 289] width 5 height 5
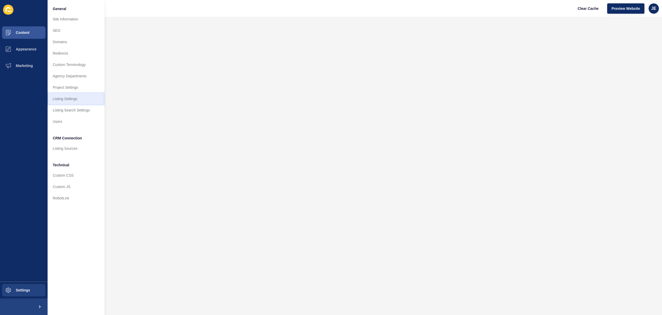
click at [71, 96] on link "Listing Settings" at bounding box center [76, 98] width 57 height 11
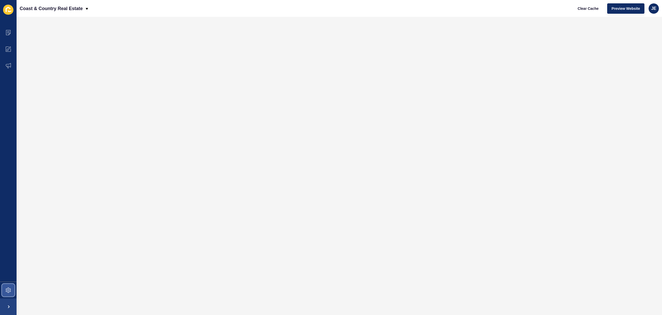
click at [4, 291] on span at bounding box center [8, 290] width 17 height 17
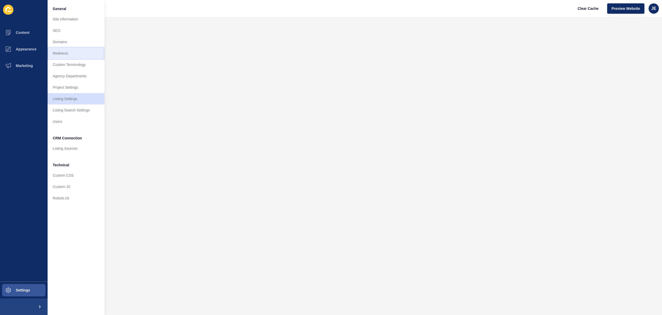
click at [85, 54] on link "Redirects" at bounding box center [76, 53] width 57 height 11
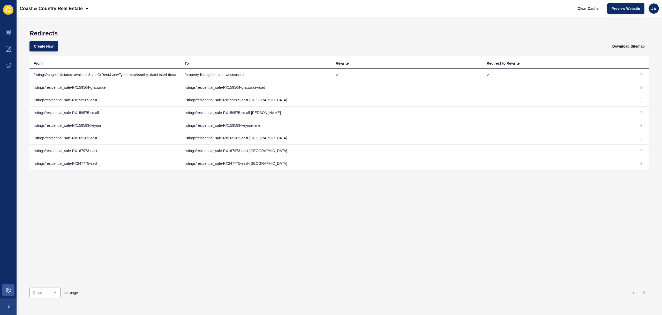
click at [280, 25] on div "Redirects Create New Download Sitemap From To Rewrite Redirect to Rewrite /list…" at bounding box center [339, 166] width 645 height 298
click at [3, 48] on span at bounding box center [8, 49] width 17 height 17
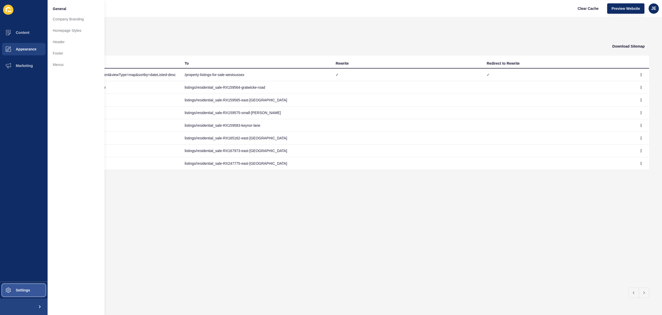
click at [13, 287] on span at bounding box center [8, 290] width 17 height 17
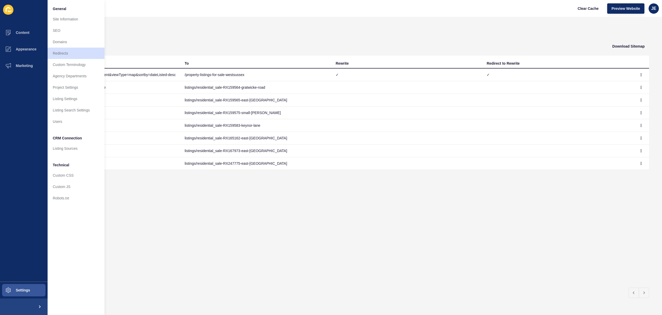
click at [203, 213] on div "From To Rewrite Redirect to Rewrite /listings?page=1&status=available&saleOrRen…" at bounding box center [338, 170] width 619 height 228
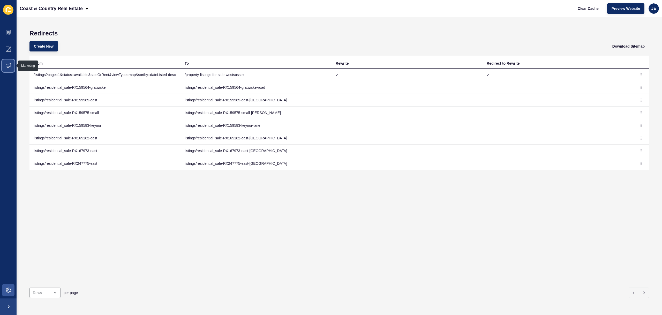
click at [9, 64] on icon at bounding box center [8, 65] width 5 height 5
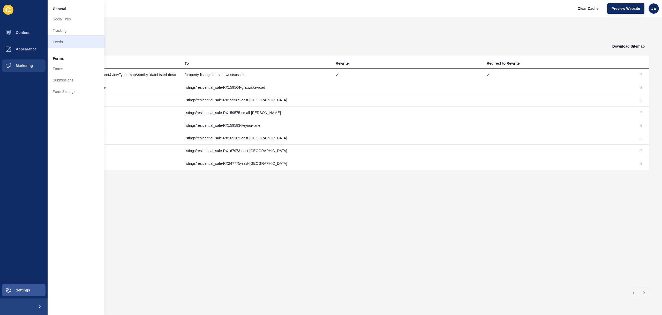
click at [70, 41] on link "Feeds" at bounding box center [76, 41] width 57 height 11
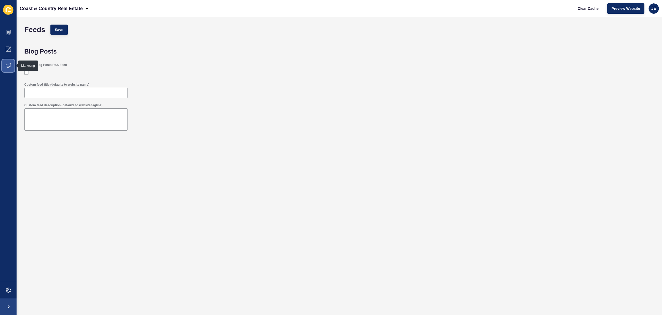
click at [6, 67] on icon at bounding box center [8, 65] width 5 height 5
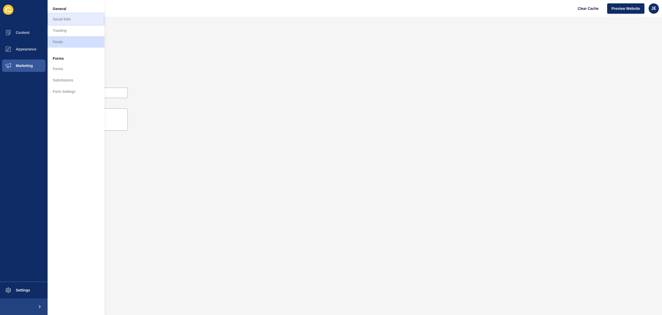
click at [63, 19] on link "Social links" at bounding box center [76, 18] width 57 height 11
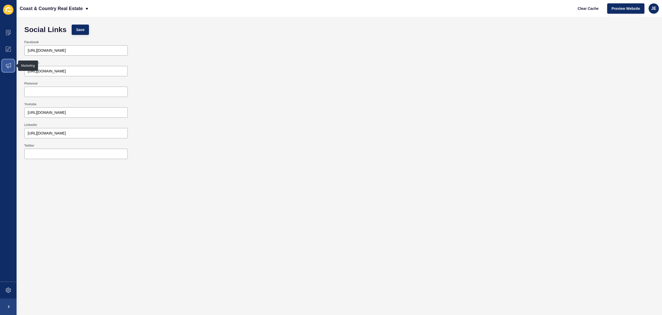
click at [6, 68] on span at bounding box center [8, 65] width 17 height 17
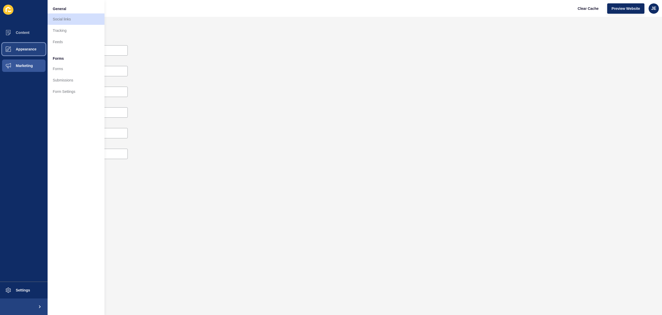
click at [26, 54] on button "Appearance" at bounding box center [24, 49] width 48 height 17
click at [64, 65] on link "Menus" at bounding box center [76, 64] width 57 height 11
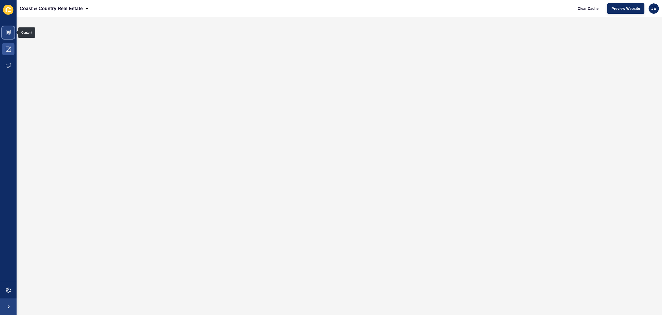
click at [6, 30] on icon at bounding box center [8, 32] width 5 height 5
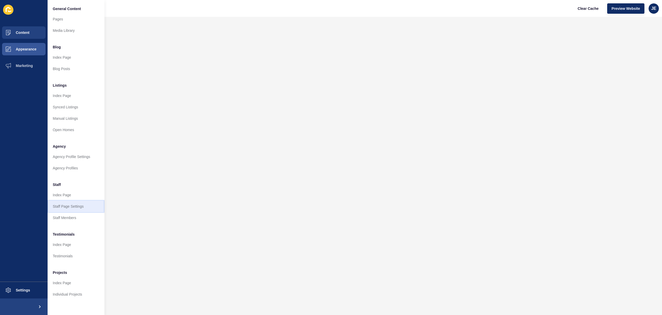
click at [72, 211] on link "Staff Page Settings" at bounding box center [76, 206] width 57 height 11
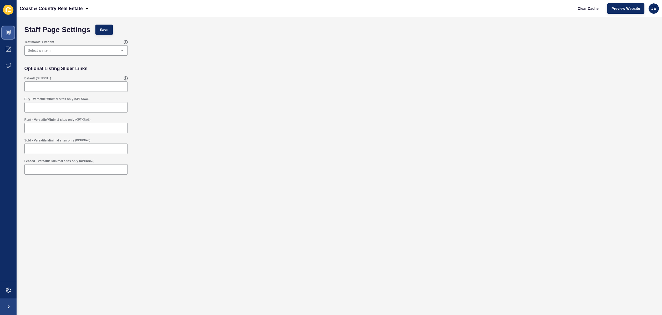
click at [7, 31] on icon at bounding box center [8, 32] width 5 height 5
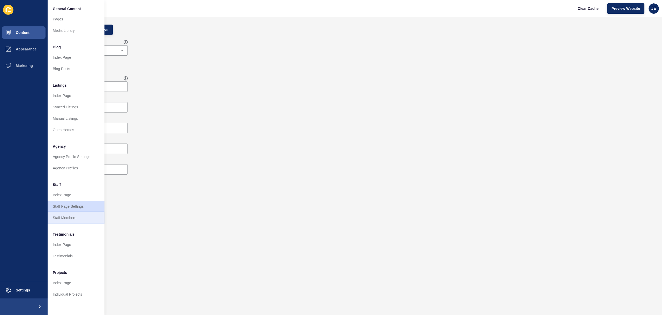
click at [64, 216] on link "Staff Members" at bounding box center [76, 217] width 57 height 11
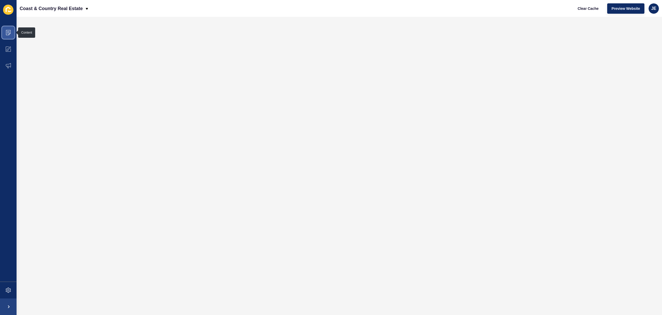
click at [6, 35] on icon at bounding box center [8, 32] width 5 height 5
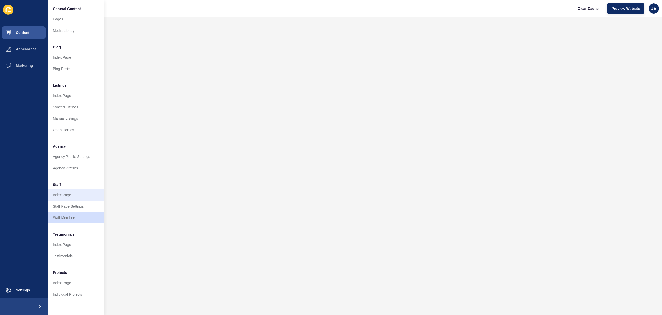
click at [71, 198] on link "Index Page" at bounding box center [76, 194] width 57 height 11
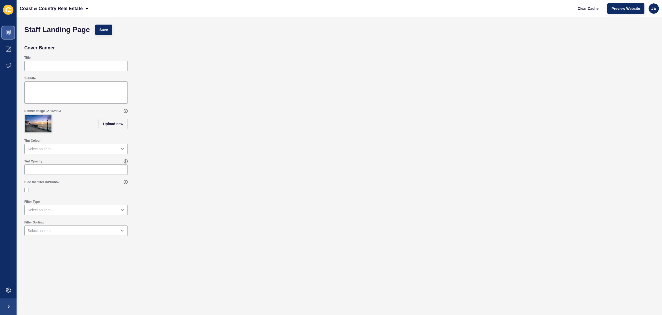
click at [10, 32] on icon at bounding box center [8, 32] width 5 height 5
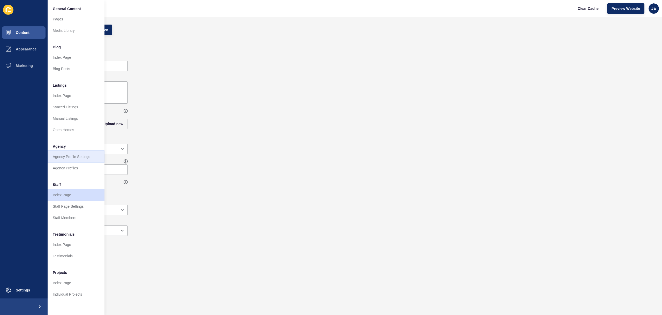
click at [77, 153] on link "Agency Profile Settings" at bounding box center [76, 156] width 57 height 11
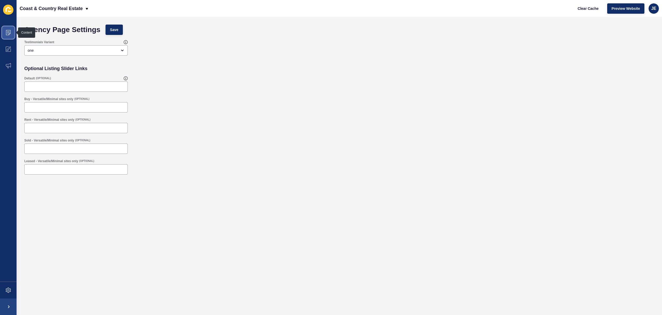
click at [6, 32] on icon at bounding box center [8, 32] width 5 height 5
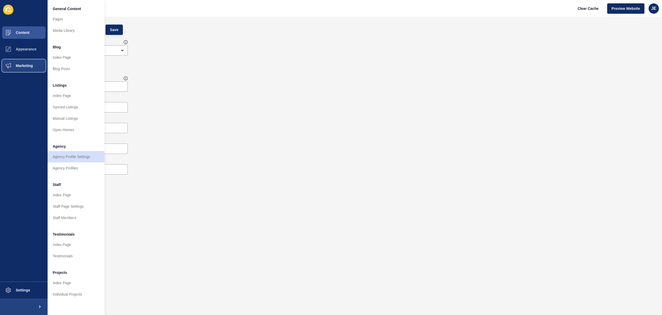
click at [28, 62] on button "Marketing" at bounding box center [24, 65] width 48 height 17
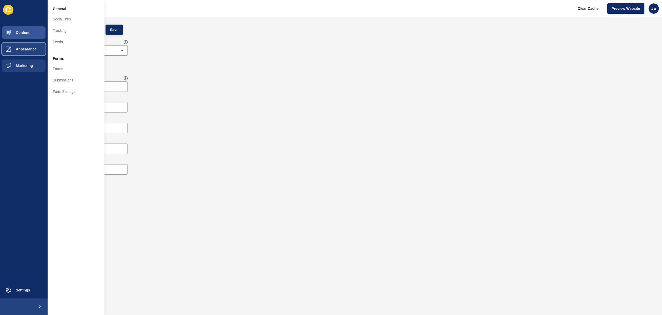
click at [28, 50] on span "Appearance" at bounding box center [17, 49] width 37 height 4
click at [21, 294] on button "Settings" at bounding box center [24, 290] width 48 height 17
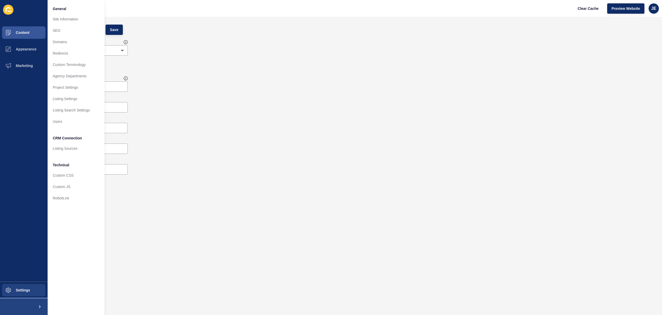
click at [23, 305] on button at bounding box center [24, 306] width 48 height 17
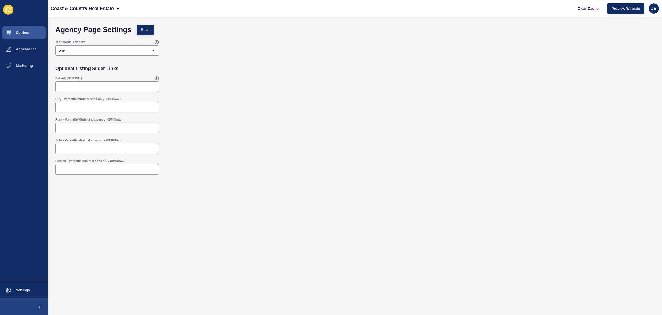
click at [23, 305] on button at bounding box center [24, 306] width 48 height 17
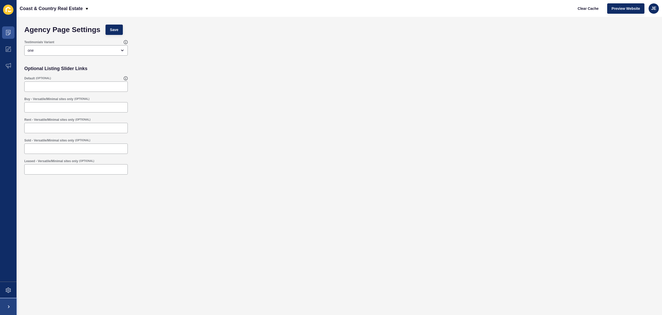
click at [14, 300] on span at bounding box center [8, 306] width 17 height 17
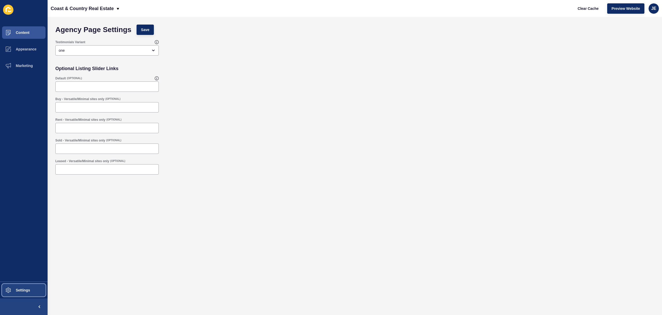
click at [8, 283] on span at bounding box center [8, 290] width 17 height 17
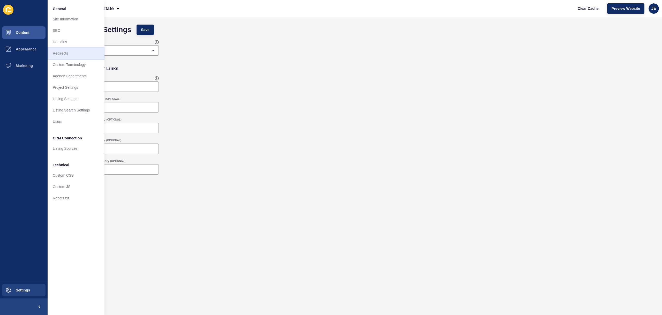
click at [76, 53] on link "Redirects" at bounding box center [76, 53] width 57 height 11
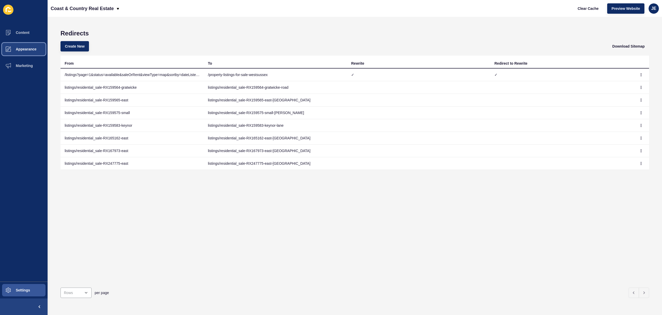
click at [21, 52] on button "Appearance" at bounding box center [24, 49] width 48 height 17
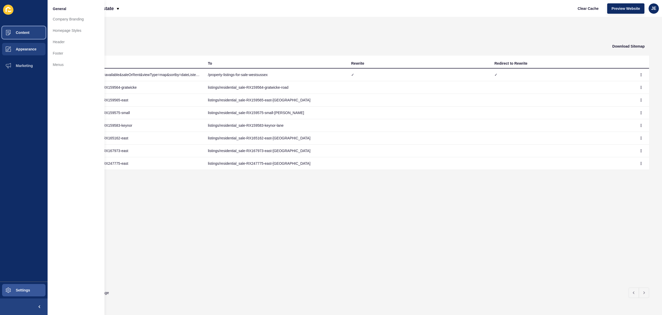
click at [19, 36] on button "Content" at bounding box center [24, 32] width 48 height 17
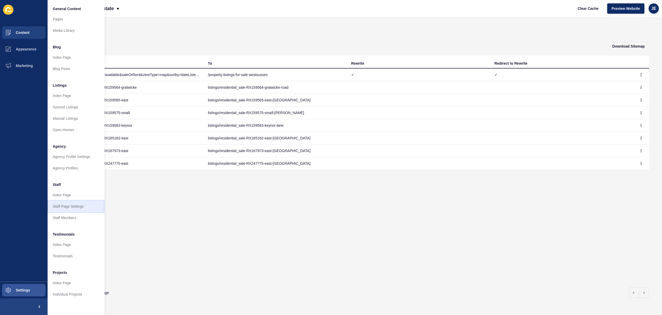
click at [62, 211] on link "Staff Page Settings" at bounding box center [76, 206] width 57 height 11
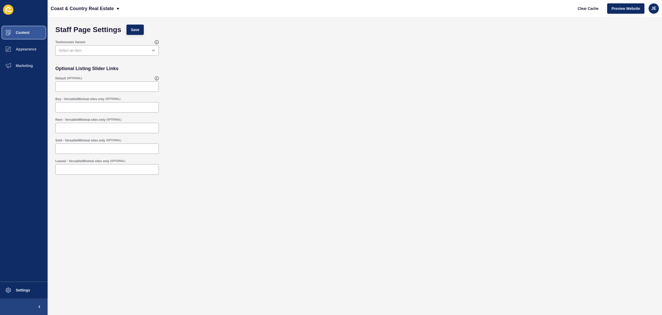
click at [24, 36] on button "Content" at bounding box center [24, 32] width 48 height 17
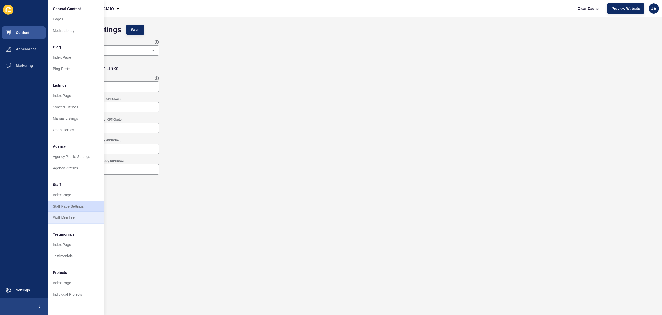
click at [66, 214] on link "Staff Members" at bounding box center [76, 217] width 57 height 11
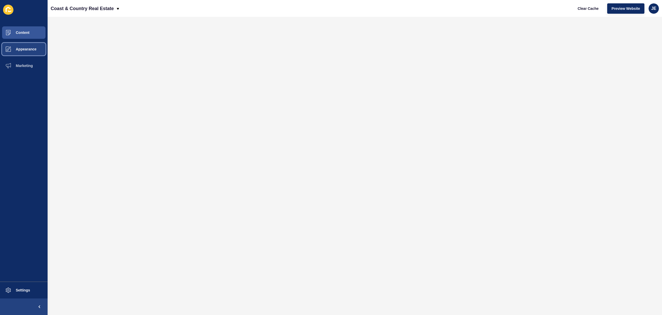
click at [22, 49] on span "Appearance" at bounding box center [17, 49] width 37 height 4
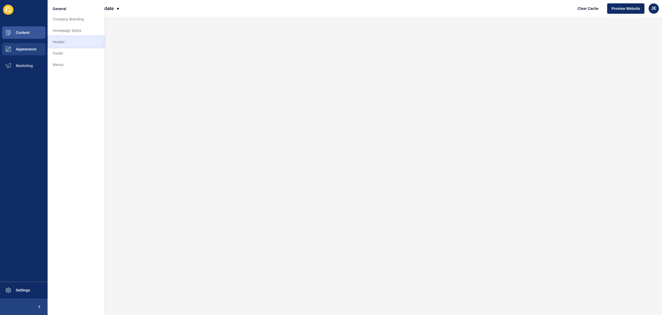
click at [69, 43] on link "Header" at bounding box center [76, 41] width 57 height 11
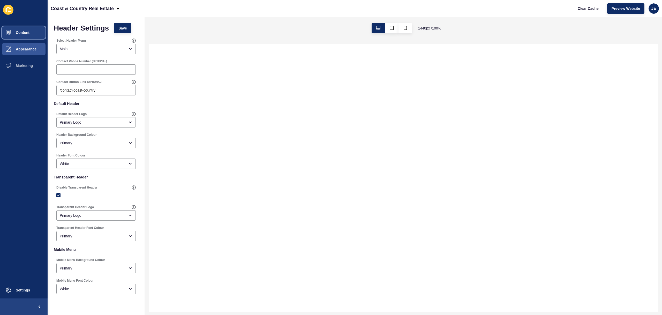
click at [22, 37] on button "Content" at bounding box center [24, 32] width 48 height 17
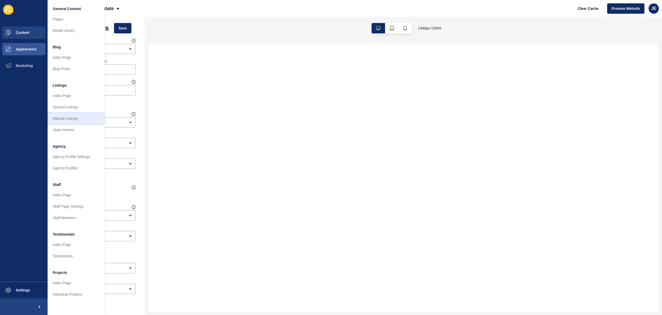
click at [73, 119] on link "Manual Listings" at bounding box center [76, 118] width 57 height 11
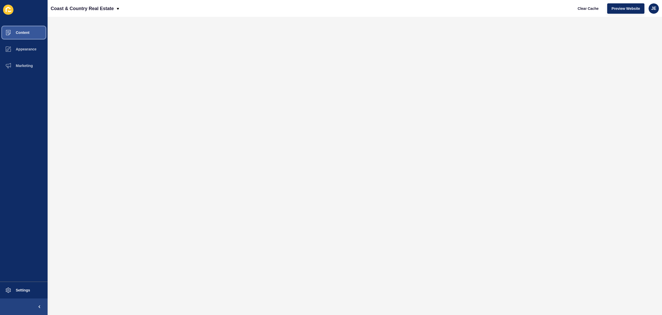
click at [40, 32] on button "Content" at bounding box center [24, 32] width 48 height 17
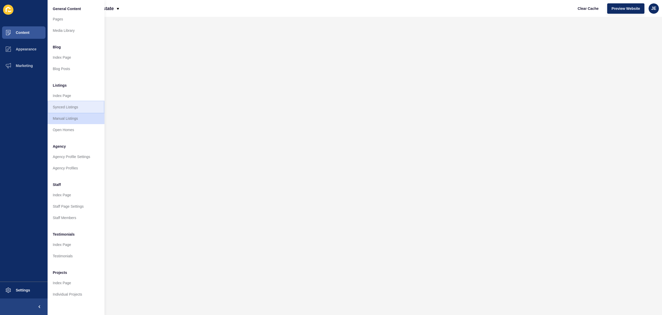
click at [65, 111] on link "Synced Listings" at bounding box center [76, 106] width 57 height 11
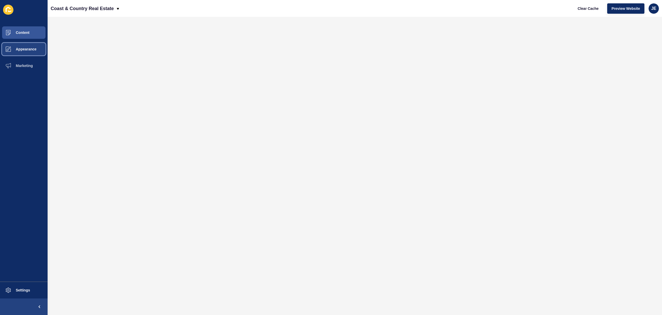
click at [25, 51] on button "Appearance" at bounding box center [24, 49] width 48 height 17
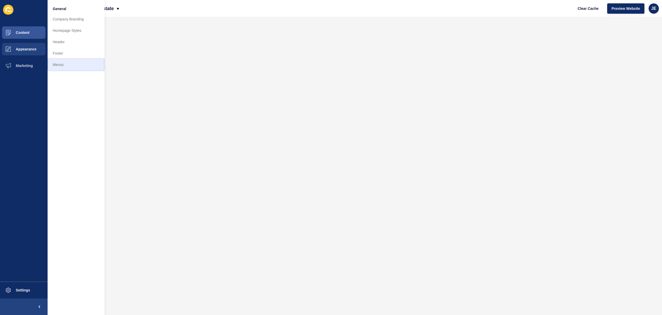
click at [61, 62] on link "Menus" at bounding box center [76, 64] width 57 height 11
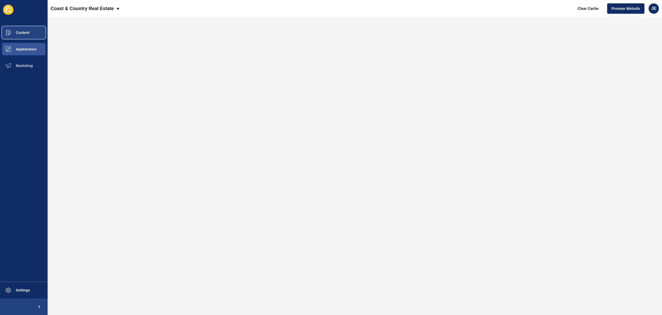
click at [27, 32] on span "Content" at bounding box center [14, 33] width 30 height 4
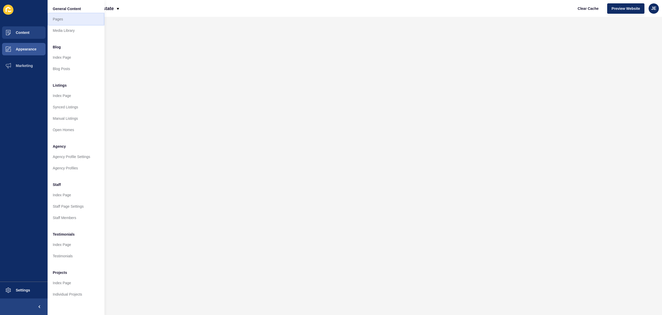
click at [53, 19] on link "Pages" at bounding box center [76, 18] width 57 height 11
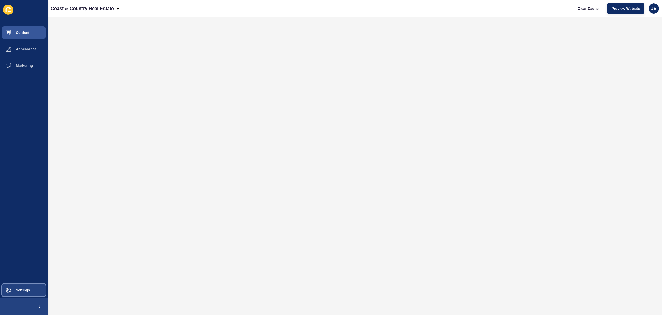
click at [11, 286] on span at bounding box center [8, 290] width 17 height 17
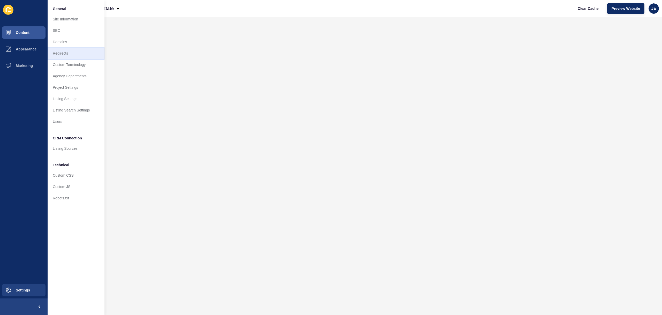
click at [70, 51] on link "Redirects" at bounding box center [76, 53] width 57 height 11
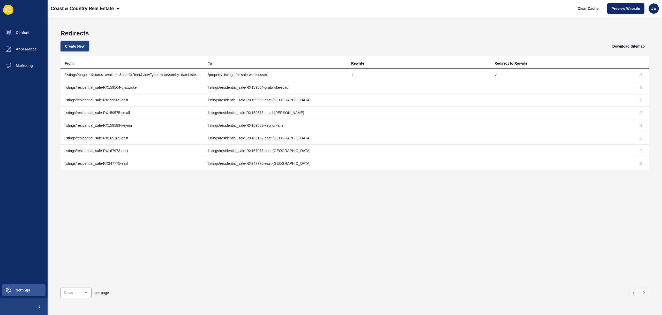
click at [81, 43] on button "Create New" at bounding box center [74, 46] width 28 height 10
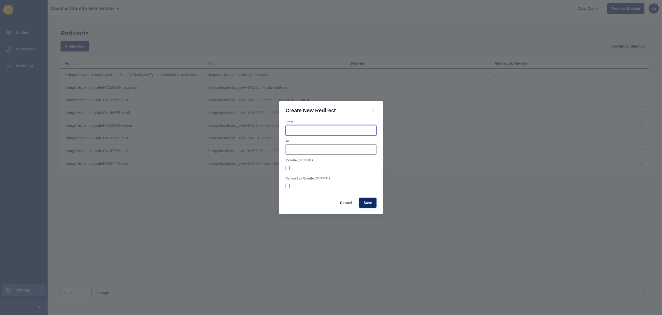
click at [336, 130] on input "From" at bounding box center [331, 130] width 84 height 5
type input "."
type input "/staff"
click at [337, 149] on input "To" at bounding box center [331, 149] width 84 height 5
type input "/test-new-url"
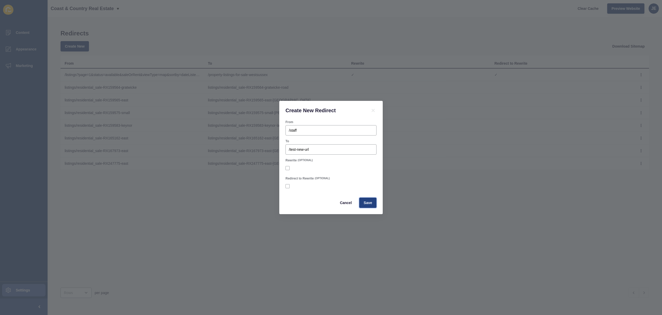
click at [364, 198] on button "Save" at bounding box center [367, 203] width 17 height 10
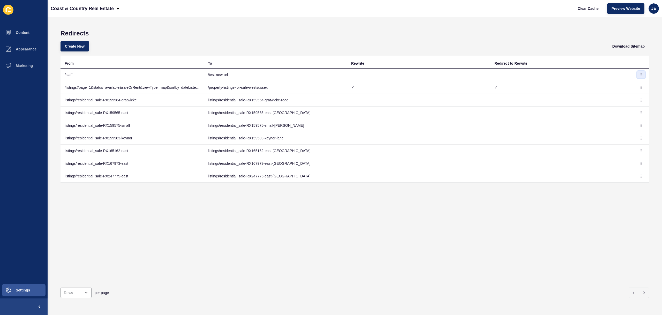
click at [637, 75] on button "button" at bounding box center [641, 74] width 8 height 7
click at [622, 87] on link "Edit" at bounding box center [623, 84] width 36 height 11
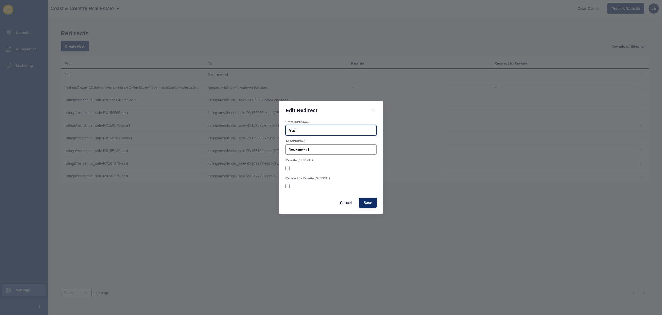
click at [295, 130] on input "/staff" at bounding box center [331, 130] width 84 height 5
paste input "ales-lettings-meet-the-team"
type input "/sales-lettings-meet-the-team"
drag, startPoint x: 310, startPoint y: 151, endPoint x: 286, endPoint y: 152, distance: 24.1
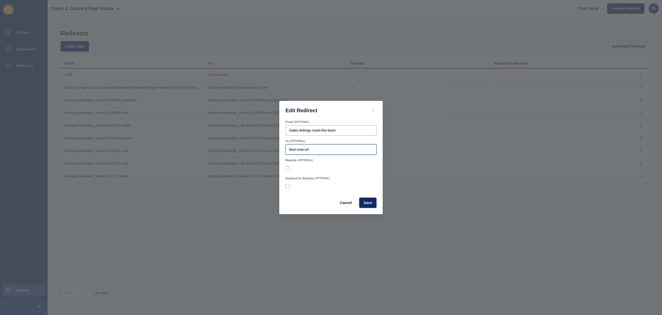
click at [279, 152] on div "Edit Redirect From (OPTIONAL) /sales-lettings-meet-the-team To (OPTIONAL) /test…" at bounding box center [331, 157] width 662 height 315
drag, startPoint x: 290, startPoint y: 151, endPoint x: 357, endPoint y: 155, distance: 67.3
click at [357, 155] on form "From (OPTIONAL) /sales-lettings-meet-the-team To (OPTIONAL) /test-new-url Rewri…" at bounding box center [330, 164] width 91 height 88
type input "/staff"
click at [286, 168] on label at bounding box center [287, 168] width 4 height 4
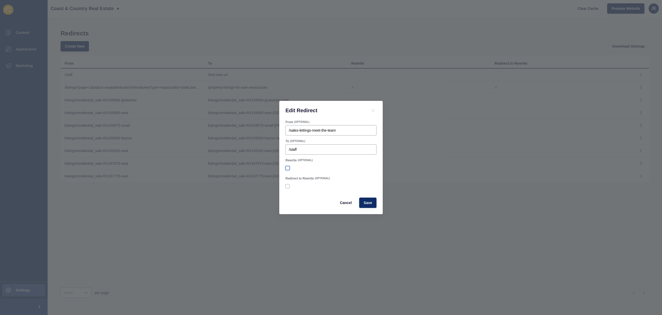
click at [286, 168] on input "Rewrite" at bounding box center [287, 167] width 3 height 3
checkbox input "true"
click at [328, 133] on div "/sales-lettings-meet-the-team" at bounding box center [330, 130] width 91 height 10
click at [370, 203] on span "Save" at bounding box center [367, 202] width 9 height 5
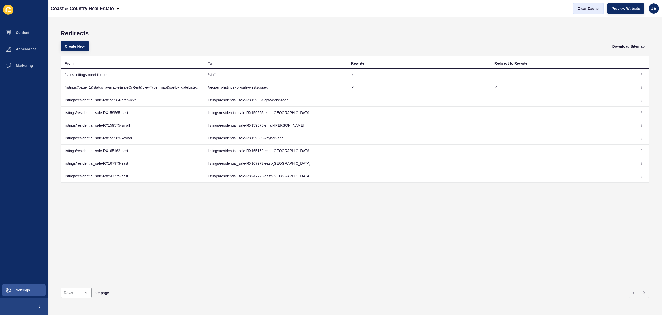
click at [590, 9] on span "Clear Cache" at bounding box center [588, 8] width 21 height 5
click at [628, 10] on span "Preview Website" at bounding box center [625, 8] width 28 height 5
click at [18, 291] on span "Settings" at bounding box center [14, 290] width 31 height 4
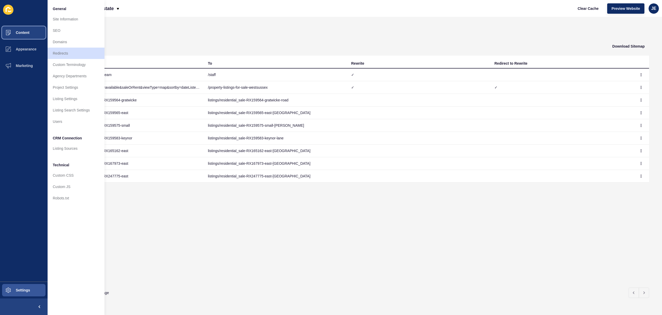
click at [18, 33] on span "Content" at bounding box center [14, 33] width 30 height 4
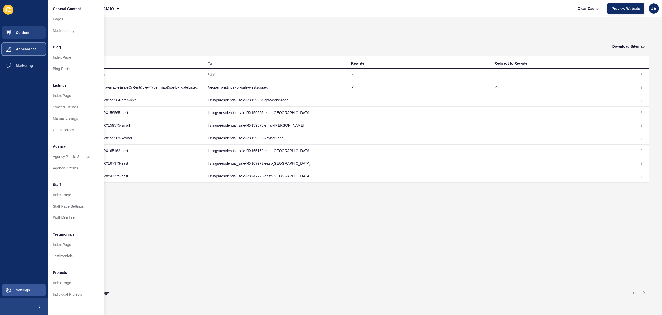
click at [14, 47] on span at bounding box center [8, 49] width 17 height 17
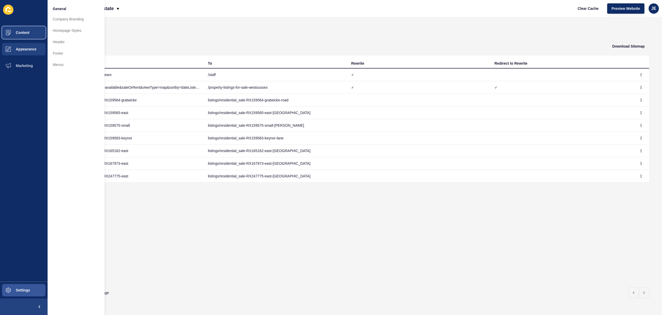
click at [20, 37] on button "Content" at bounding box center [24, 32] width 48 height 17
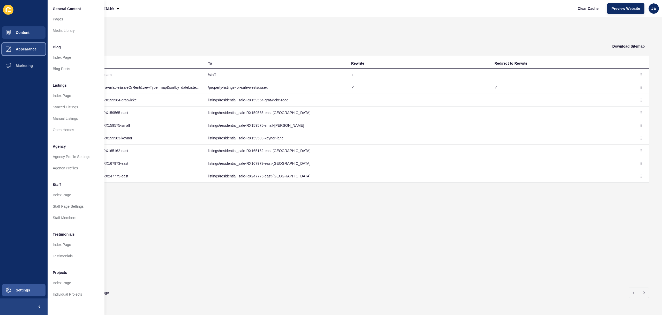
click at [22, 44] on button "Appearance" at bounding box center [24, 49] width 48 height 17
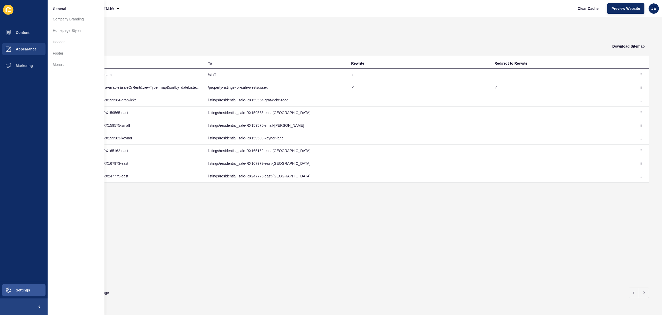
click at [65, 72] on div "General Company Branding Homepage Styles Header Footer Menus" at bounding box center [76, 157] width 57 height 315
click at [65, 69] on link "Menus" at bounding box center [76, 64] width 57 height 11
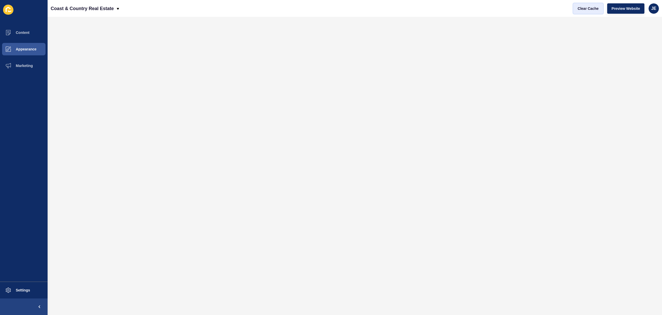
click at [599, 10] on button "Clear Cache" at bounding box center [588, 8] width 30 height 10
click at [26, 286] on button "Settings" at bounding box center [24, 290] width 48 height 17
click at [581, 8] on span "Clear Cache" at bounding box center [588, 8] width 21 height 5
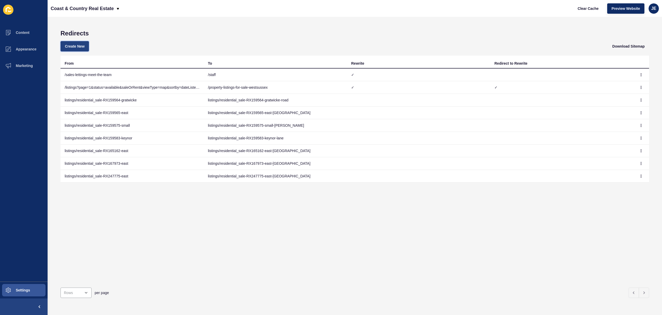
click at [71, 45] on span "Create New" at bounding box center [75, 46] width 20 height 5
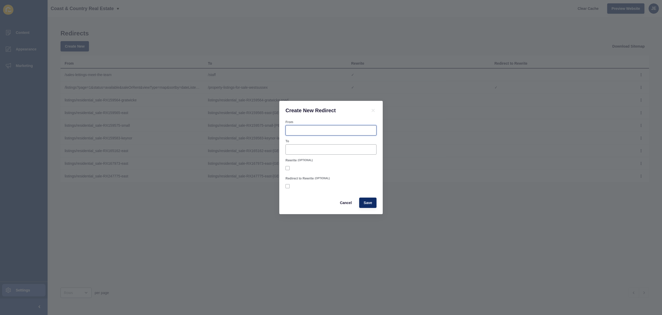
click at [301, 130] on input "From" at bounding box center [331, 130] width 84 height 5
paste input "testimonials-what-our-clients-say"
type input "testimonials-what-our-clients-say"
paste input "testimonials-what-our-clients-say"
type input "/testimonials-what-our-clients-say"
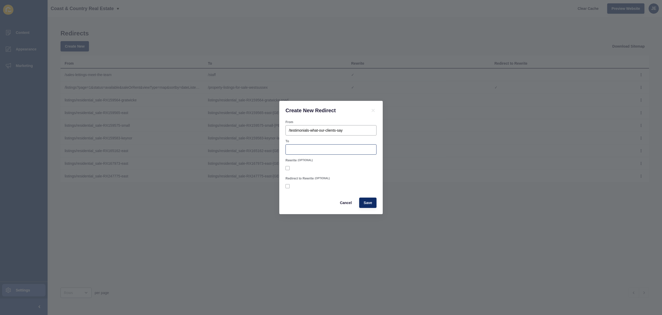
click at [309, 146] on div at bounding box center [330, 149] width 91 height 10
type input "/testimonials"
click at [287, 170] on label at bounding box center [287, 168] width 4 height 4
click at [287, 170] on input "Rewrite" at bounding box center [287, 167] width 3 height 3
checkbox input "true"
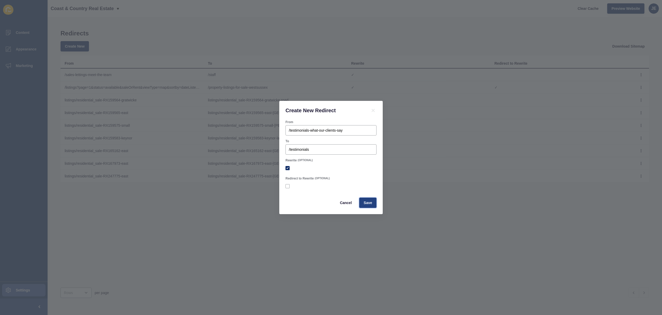
click at [366, 203] on span "Save" at bounding box center [367, 202] width 9 height 5
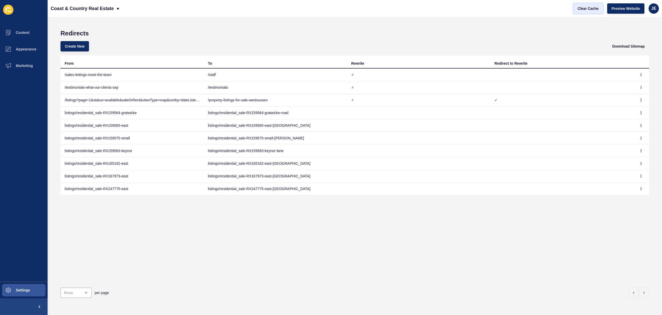
click at [579, 7] on span "Clear Cache" at bounding box center [588, 8] width 21 height 5
click at [69, 48] on span "Create New" at bounding box center [75, 46] width 20 height 5
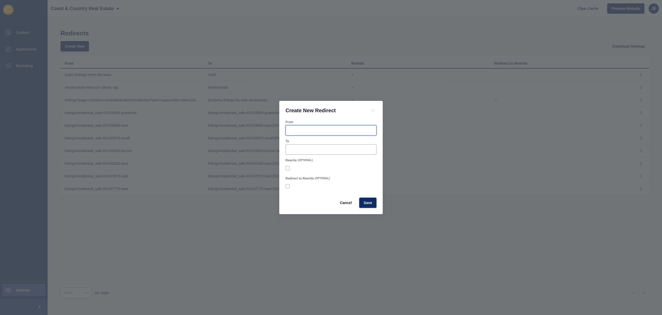
click at [334, 128] on input "From" at bounding box center [331, 130] width 84 height 5
type input "/blog"
paste input "property-blog-information"
type input "/property-blog-information"
click at [286, 170] on label at bounding box center [287, 168] width 4 height 4
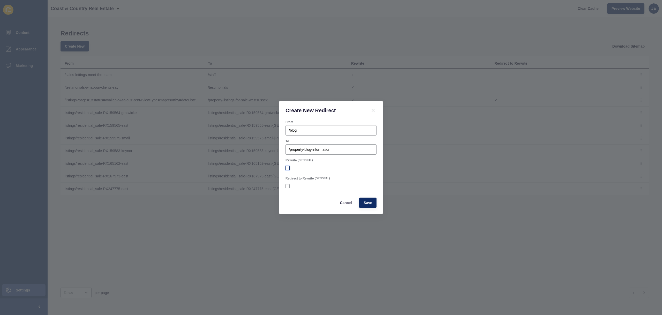
click at [286, 170] on input "Rewrite" at bounding box center [287, 167] width 3 height 3
checkbox input "true"
click at [367, 203] on span "Save" at bounding box center [367, 202] width 9 height 5
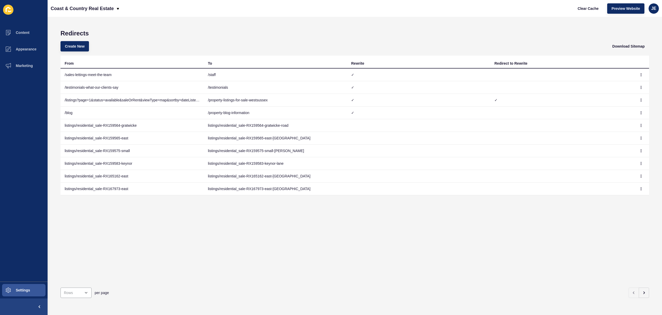
click at [355, 32] on h1 "Redirects" at bounding box center [354, 33] width 588 height 7
click at [579, 6] on span "Clear Cache" at bounding box center [588, 8] width 21 height 5
click at [215, 25] on div "Redirects Create New Download Sitemap From To Rewrite Redirect to Rewrite /sale…" at bounding box center [355, 166] width 614 height 298
click at [639, 114] on icon "button" at bounding box center [640, 112] width 3 height 3
click at [620, 135] on link "Delete" at bounding box center [623, 134] width 36 height 11
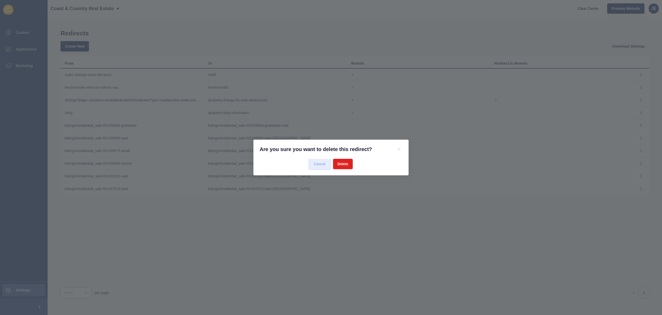
click at [314, 164] on span "Cancel" at bounding box center [320, 163] width 12 height 5
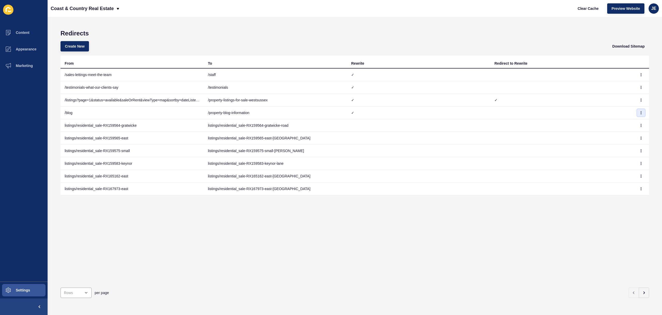
click at [639, 113] on icon "button" at bounding box center [640, 112] width 3 height 3
click at [384, 208] on div "From To Rewrite Redirect to Rewrite /sales-lettings-meet-the-team /staff ✓ /tes…" at bounding box center [354, 170] width 588 height 228
click at [528, 109] on td at bounding box center [561, 113] width 143 height 13
click at [633, 110] on td at bounding box center [641, 113] width 16 height 13
click at [637, 111] on button "button" at bounding box center [641, 112] width 8 height 7
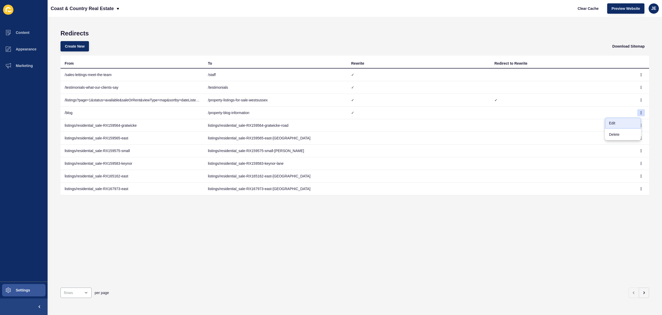
click at [626, 122] on link "Edit" at bounding box center [623, 122] width 36 height 11
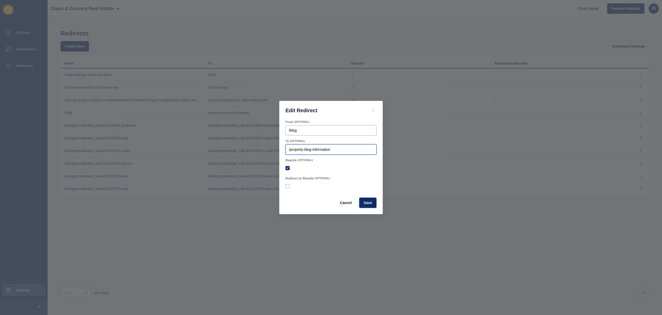
drag, startPoint x: 339, startPoint y: 149, endPoint x: 286, endPoint y: 150, distance: 53.0
click at [286, 150] on div "/property-blog-information" at bounding box center [330, 149] width 91 height 10
paste input "url"
type input "property-blog-information"
click at [365, 204] on span "Save" at bounding box center [367, 202] width 9 height 5
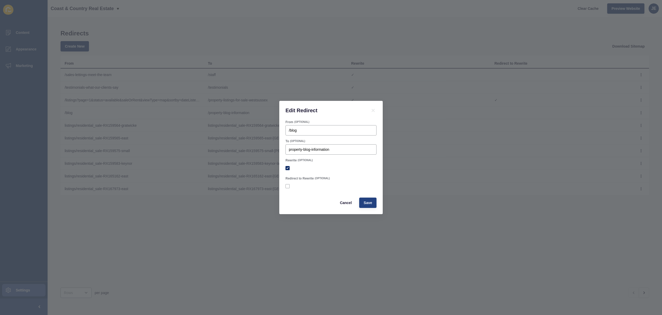
checkbox input "true"
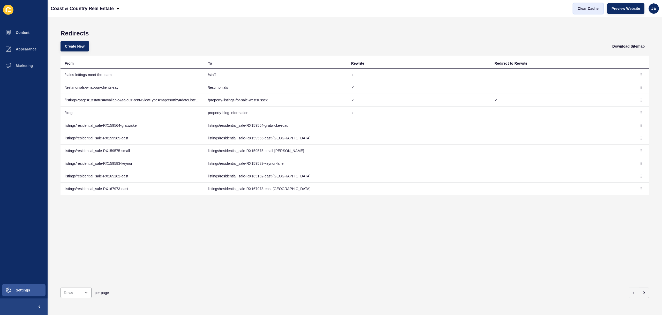
click at [594, 11] on button "Clear Cache" at bounding box center [588, 8] width 30 height 10
click at [639, 113] on icon "button" at bounding box center [640, 112] width 3 height 3
click at [619, 123] on link "Edit" at bounding box center [623, 122] width 36 height 11
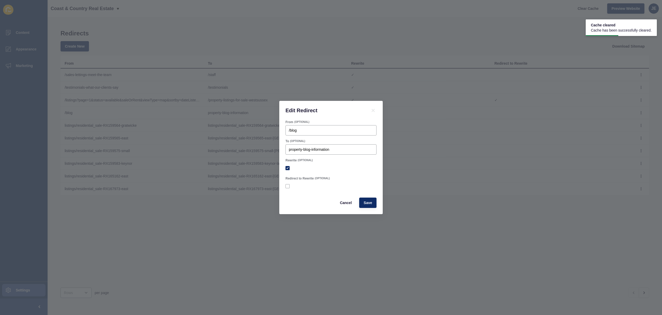
click at [619, 123] on div "Edit Redirect From (OPTIONAL) /blog To (OPTIONAL) property-blog-information Rew…" at bounding box center [331, 157] width 662 height 315
click at [348, 202] on span "Cancel" at bounding box center [346, 202] width 12 height 5
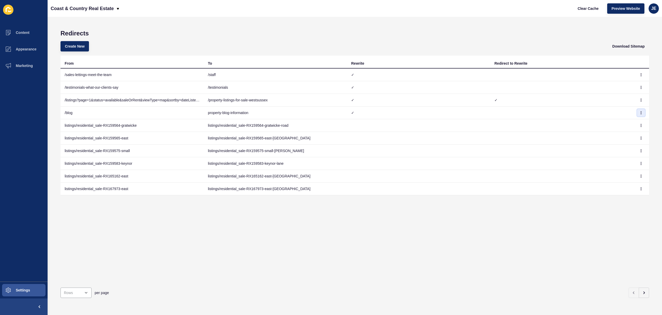
click at [639, 112] on icon "button" at bounding box center [640, 112] width 3 height 3
click at [622, 134] on link "Delete" at bounding box center [623, 134] width 36 height 11
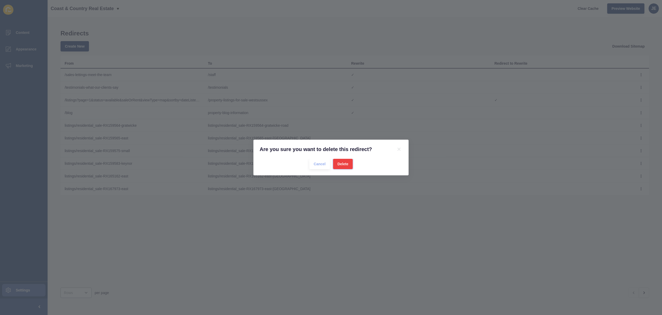
click at [340, 165] on span "Delete" at bounding box center [342, 163] width 11 height 5
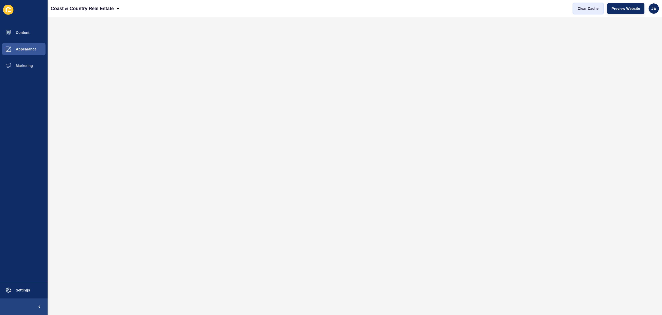
click at [588, 9] on span "Clear Cache" at bounding box center [588, 8] width 21 height 5
click at [24, 52] on button "Appearance" at bounding box center [24, 49] width 48 height 17
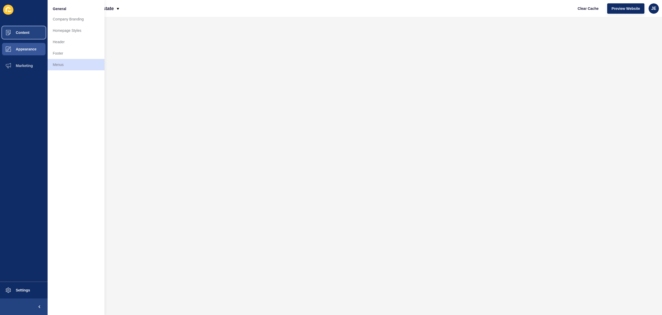
click at [18, 36] on button "Content" at bounding box center [24, 32] width 48 height 17
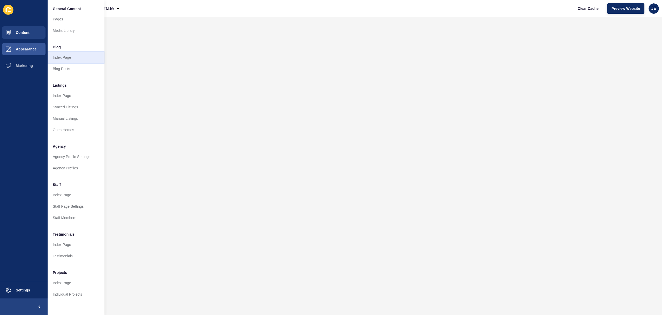
click at [67, 59] on link "Index Page" at bounding box center [76, 57] width 57 height 11
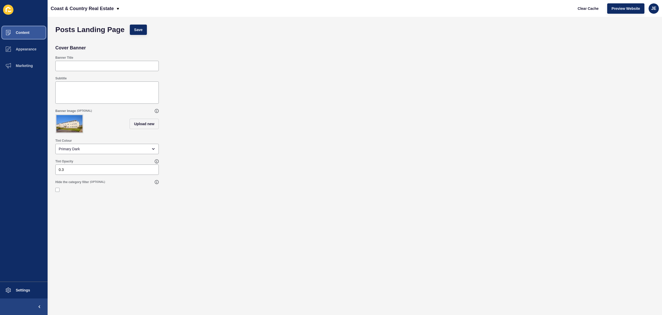
click at [25, 32] on span "Content" at bounding box center [14, 33] width 30 height 4
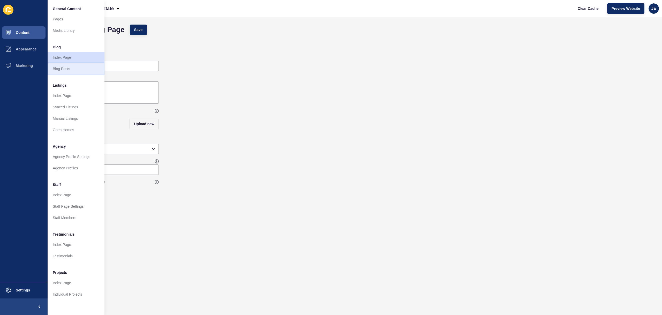
click at [81, 67] on link "Blog Posts" at bounding box center [76, 68] width 57 height 11
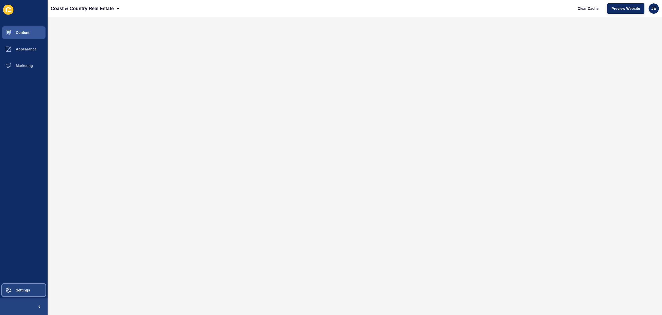
click at [17, 287] on button "Settings" at bounding box center [24, 290] width 48 height 17
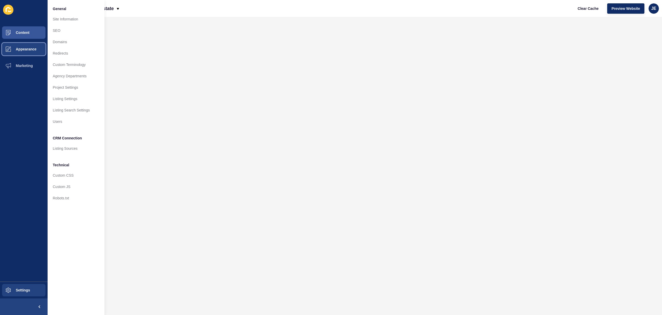
click at [28, 49] on span "Appearance" at bounding box center [17, 49] width 37 height 4
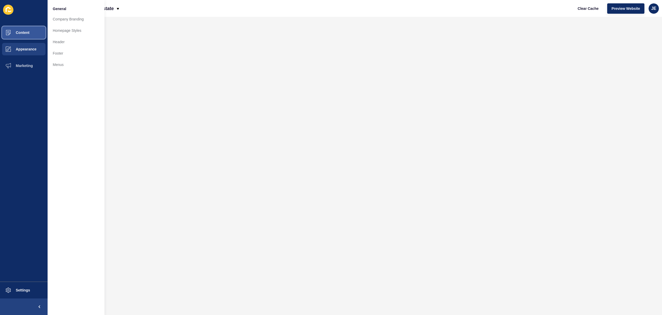
click at [34, 33] on button "Content" at bounding box center [24, 32] width 48 height 17
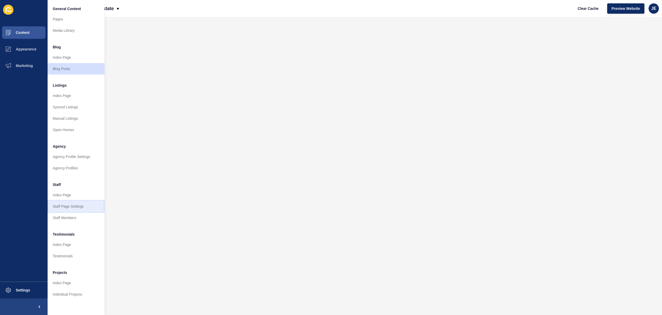
click at [71, 206] on link "Staff Page Settings" at bounding box center [76, 206] width 57 height 11
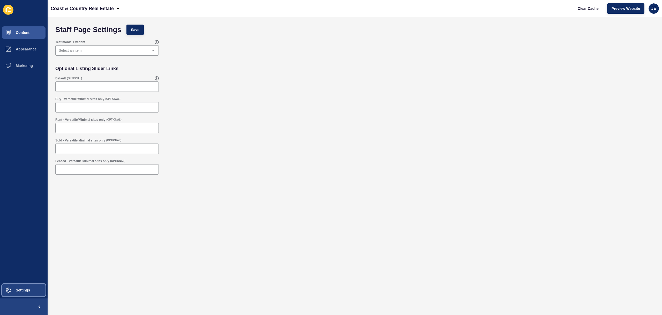
click at [12, 295] on span at bounding box center [8, 290] width 17 height 17
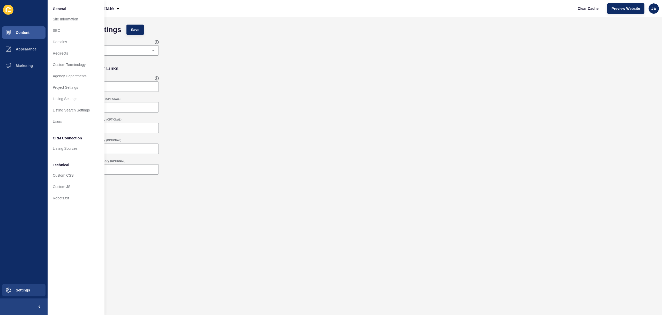
click at [9, 21] on div "Content Appearance Marketing Settings" at bounding box center [24, 157] width 48 height 315
click at [16, 33] on span "Content" at bounding box center [14, 33] width 30 height 4
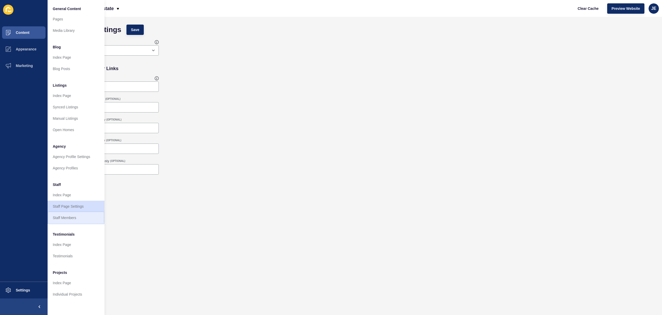
click at [60, 219] on link "Staff Members" at bounding box center [76, 217] width 57 height 11
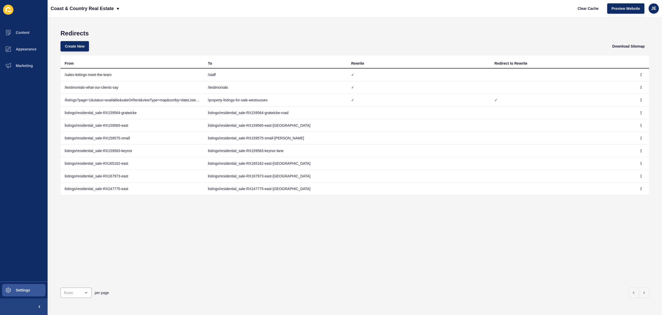
click at [384, 40] on div "Create New Download Sitemap" at bounding box center [354, 46] width 588 height 19
click at [79, 44] on span "Create New" at bounding box center [75, 46] width 20 height 5
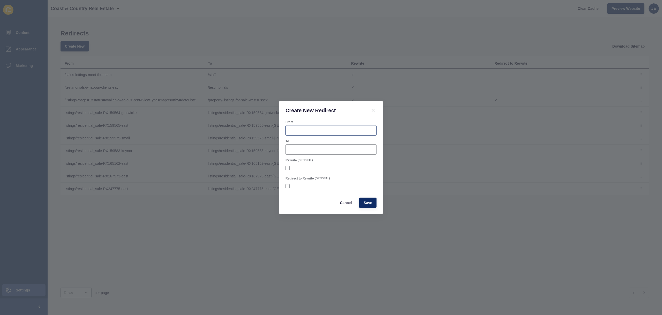
click at [296, 134] on div at bounding box center [330, 130] width 91 height 10
paste input "staff/chris-trott"
type input "/staff/chris-trott"
click at [316, 155] on form "From /staff/chris-trott To Rewrite (OPTIONAL) Redirect to Rewrite (OPTIONAL) Ca…" at bounding box center [330, 164] width 91 height 88
click at [317, 153] on div at bounding box center [330, 149] width 91 height 10
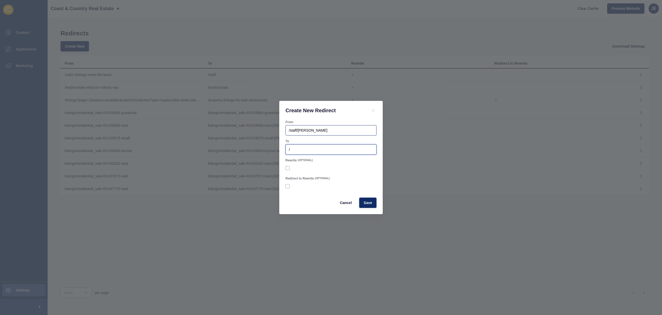
type input "/"
drag, startPoint x: 320, startPoint y: 128, endPoint x: 303, endPoint y: 134, distance: 17.7
click at [290, 132] on input "/staff/chris-trott" at bounding box center [331, 130] width 84 height 5
type input "/sales-lettings-meet-the-team"
click at [329, 153] on div "/" at bounding box center [330, 149] width 91 height 10
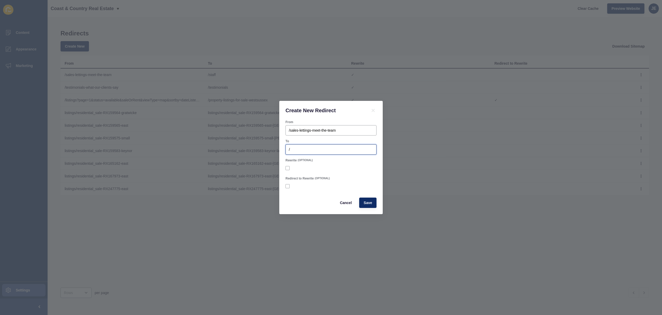
paste input "staff/chris-trott"
type input "/staff/chris-trott"
click at [288, 167] on label at bounding box center [287, 168] width 4 height 4
click at [288, 167] on input "Rewrite" at bounding box center [287, 167] width 3 height 3
checkbox input "true"
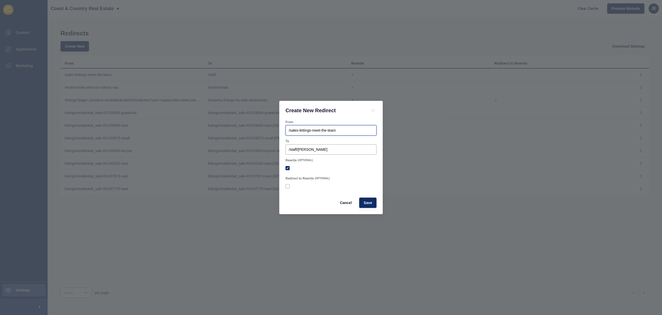
click at [349, 130] on input "/sales-lettings-meet-the-team" at bounding box center [331, 130] width 84 height 5
type input "/sales-lettings-meet-the-team/chris-trott"
click at [374, 204] on button "Save" at bounding box center [367, 203] width 17 height 10
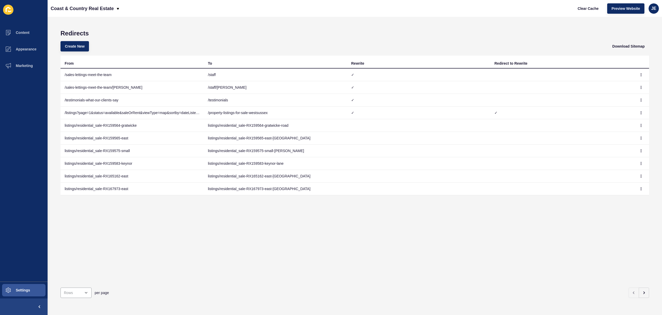
click at [215, 39] on div "Create New Download Sitemap" at bounding box center [354, 46] width 588 height 19
drag, startPoint x: 141, startPoint y: 89, endPoint x: 69, endPoint y: 84, distance: 72.6
click at [69, 84] on td "/sales-lettings-meet-the-team/chris-trott" at bounding box center [131, 87] width 143 height 13
click at [146, 90] on td "/sales-lettings-meet-the-team/chris-trott" at bounding box center [131, 87] width 143 height 13
drag, startPoint x: 132, startPoint y: 87, endPoint x: 62, endPoint y: 88, distance: 69.5
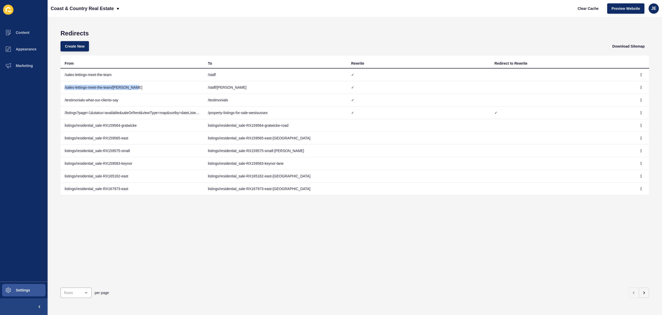
click at [62, 88] on td "/sales-lettings-meet-the-team/chris-trott" at bounding box center [131, 87] width 143 height 13
copy td "/sales-lettings-meet-the-team/chris-trott"
click at [639, 75] on icon "button" at bounding box center [640, 74] width 3 height 3
click at [626, 83] on link "Edit" at bounding box center [623, 84] width 36 height 11
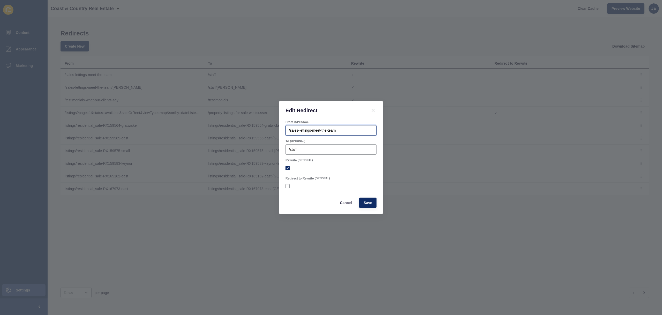
click at [347, 131] on input "/sales-lettings-meet-the-team" at bounding box center [331, 130] width 84 height 5
type input "/sales-lettings-meet-the-team/*"
checkbox input "true"
click at [311, 152] on div "/staff" at bounding box center [330, 149] width 91 height 10
type input "/staff/**"
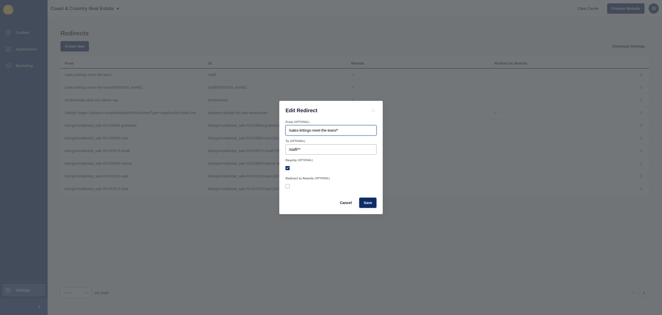
checkbox input "true"
click at [344, 131] on input "/sales-lettings-meet-the-team/*" at bounding box center [331, 130] width 84 height 5
type input "/sales-lettings-meet-the-team/**"
click at [366, 200] on span "Save" at bounding box center [367, 202] width 9 height 5
checkbox input "true"
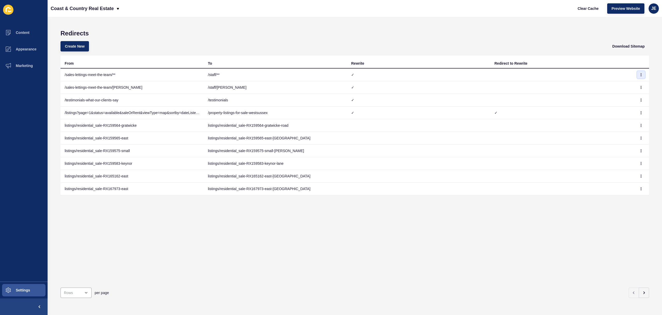
click at [639, 74] on icon "button" at bounding box center [640, 74] width 3 height 3
click at [610, 85] on link "Edit" at bounding box center [623, 84] width 36 height 11
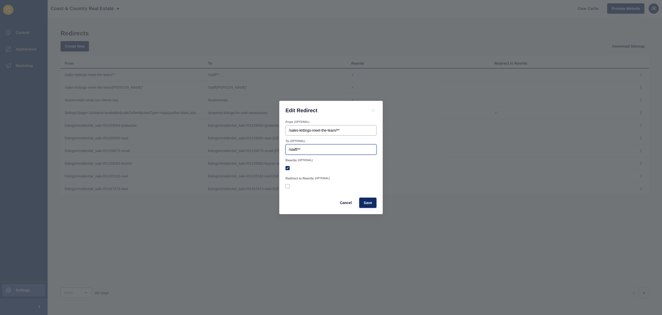
click at [325, 148] on input "/staff/**" at bounding box center [331, 149] width 84 height 5
type input "/staff"
checkbox input "true"
click at [349, 131] on input "/sales-lettings-meet-the-team/**" at bounding box center [331, 130] width 84 height 5
type input "/sales-lettings-meet-the-team"
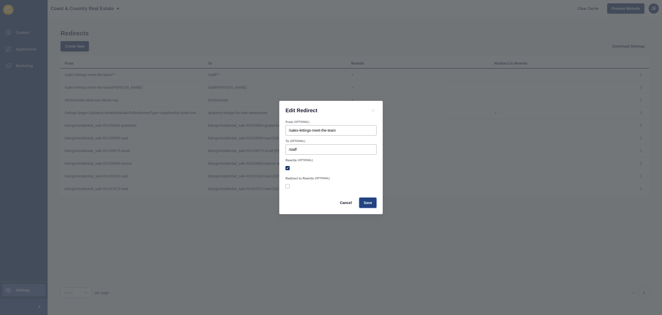
click at [370, 203] on span "Save" at bounding box center [367, 202] width 9 height 5
checkbox input "true"
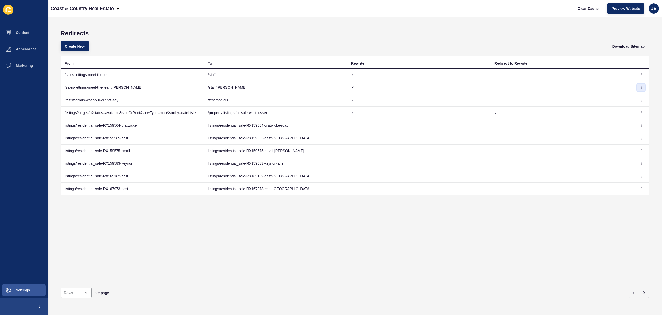
click at [639, 87] on icon "button" at bounding box center [640, 87] width 3 height 3
click at [612, 102] on link "Edit" at bounding box center [623, 97] width 36 height 11
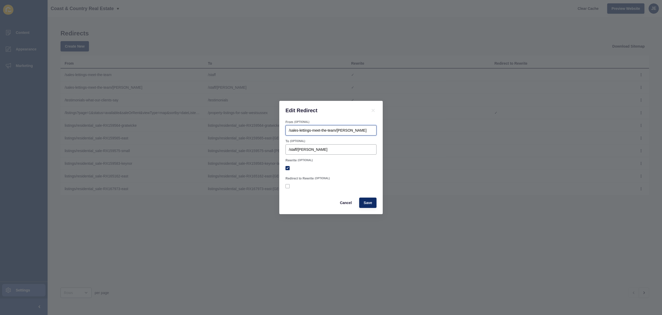
click at [369, 129] on input "/sales-lettings-meet-the-team/chris-trott" at bounding box center [331, 130] width 84 height 5
checkbox input "true"
click at [345, 150] on input "/staff/chris-trott" at bounding box center [331, 149] width 84 height 5
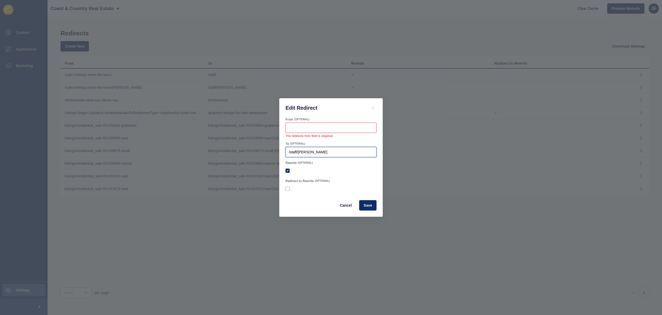
paste input "/sales-lettings-meet-the-team/chris-trott"
drag, startPoint x: 311, startPoint y: 152, endPoint x: 240, endPoint y: 153, distance: 70.6
click at [239, 154] on div "Edit Redirect From (OPTIONAL) The redirects from field is required. To (OPTIONA…" at bounding box center [331, 157] width 662 height 315
type input "/sales-lettings-meet-the-team/chris-trott"
checkbox input "true"
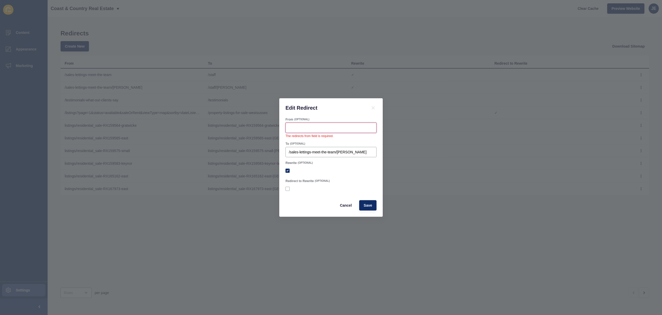
click at [292, 127] on input "From" at bounding box center [331, 127] width 84 height 5
paste input "/staff/chris-trott"
type input "/staff/chris-trott"
click at [368, 203] on span "Save" at bounding box center [367, 205] width 9 height 5
checkbox input "true"
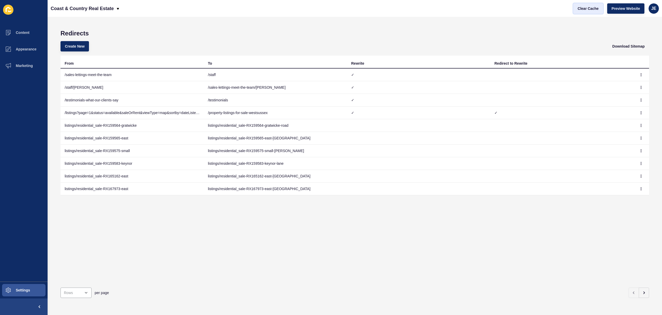
click at [589, 7] on span "Clear Cache" at bounding box center [588, 8] width 21 height 5
click at [639, 87] on icon "button" at bounding box center [640, 87] width 3 height 3
click at [500, 33] on h1 "Redirects" at bounding box center [354, 33] width 588 height 7
drag, startPoint x: 63, startPoint y: 88, endPoint x: 98, endPoint y: 88, distance: 35.2
click at [98, 88] on td "/staff/chris-trott" at bounding box center [131, 87] width 143 height 13
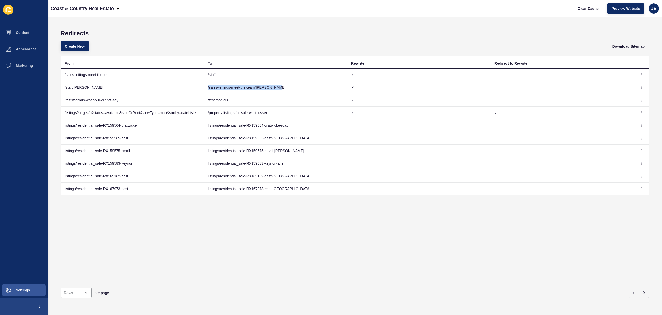
drag, startPoint x: 206, startPoint y: 87, endPoint x: 285, endPoint y: 88, distance: 78.6
click at [285, 88] on td "/sales-lettings-meet-the-team/chris-trott" at bounding box center [275, 87] width 143 height 13
click at [639, 88] on icon "button" at bounding box center [640, 87] width 3 height 3
click at [624, 109] on link "Delete" at bounding box center [623, 108] width 36 height 11
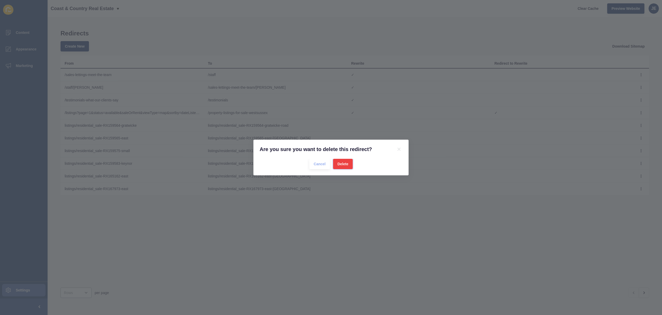
click at [348, 165] on span "Delete" at bounding box center [342, 163] width 11 height 5
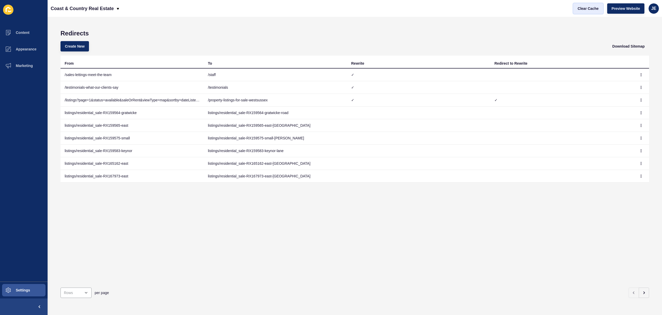
click at [596, 7] on span "Clear Cache" at bounding box center [588, 8] width 21 height 5
click at [196, 57] on th "From" at bounding box center [131, 62] width 143 height 13
click at [310, 29] on div "Redirects Create New Download Sitemap From To Rewrite Redirect to Rewrite /sale…" at bounding box center [355, 166] width 614 height 298
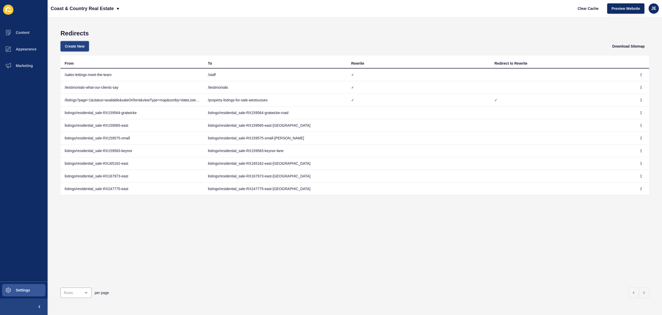
click at [88, 46] on button "Create New" at bounding box center [74, 46] width 28 height 10
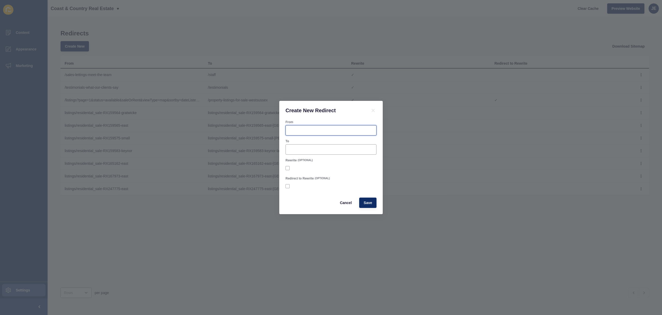
click at [297, 130] on input "From" at bounding box center [331, 130] width 84 height 5
type input "/blog"
paste input "/property-blog-information"
type input "/property-blog-information"
click at [289, 168] on label at bounding box center [287, 168] width 4 height 4
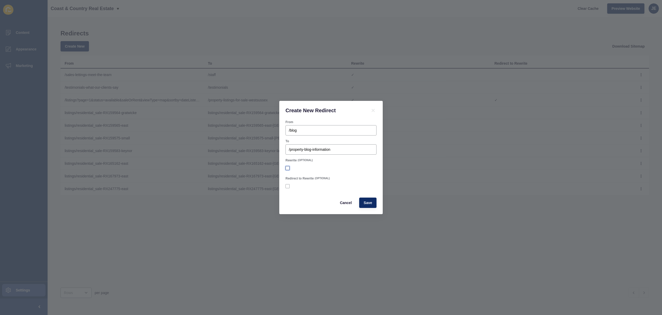
click at [289, 168] on input "Rewrite" at bounding box center [287, 167] width 3 height 3
checkbox input "true"
click at [367, 203] on span "Save" at bounding box center [367, 202] width 9 height 5
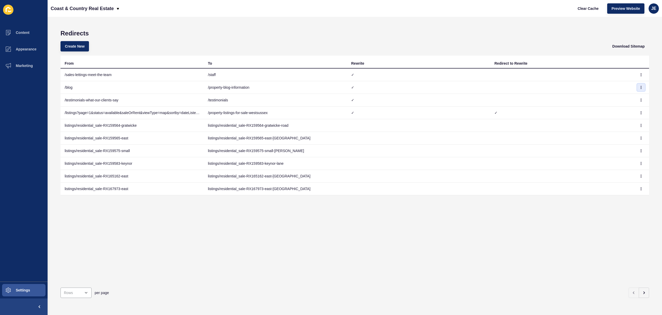
click at [637, 85] on button "button" at bounding box center [641, 87] width 8 height 7
click at [625, 96] on link "Edit" at bounding box center [623, 97] width 36 height 11
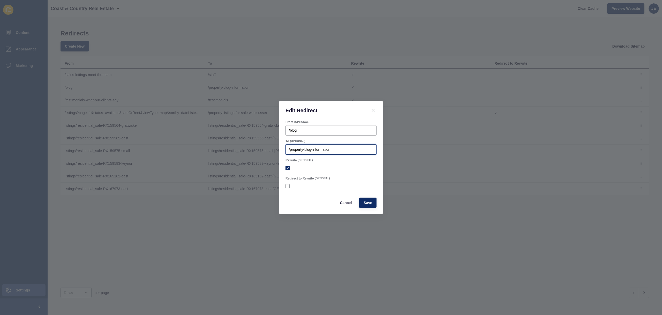
drag, startPoint x: 344, startPoint y: 148, endPoint x: 228, endPoint y: 147, distance: 115.8
click at [228, 147] on div "Edit Redirect From (OPTIONAL) /blog To (OPTIONAL) /property-blog-information Re…" at bounding box center [331, 157] width 662 height 315
checkbox input "true"
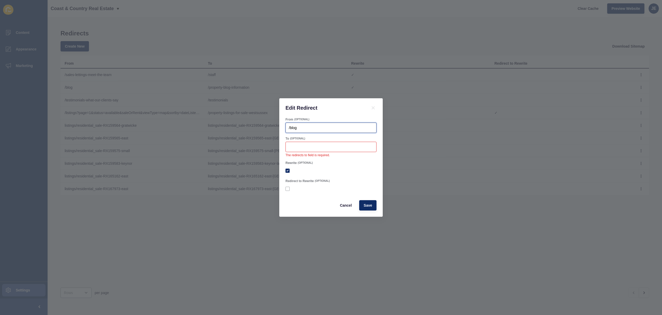
drag, startPoint x: 314, startPoint y: 130, endPoint x: 235, endPoint y: 135, distance: 79.0
click at [229, 128] on div "Edit Redirect From (OPTIONAL) /blog To (OPTIONAL) The redirects to field is req…" at bounding box center [331, 157] width 662 height 315
paste input "property-blog-information"
type input "/property-blog-information"
checkbox input "true"
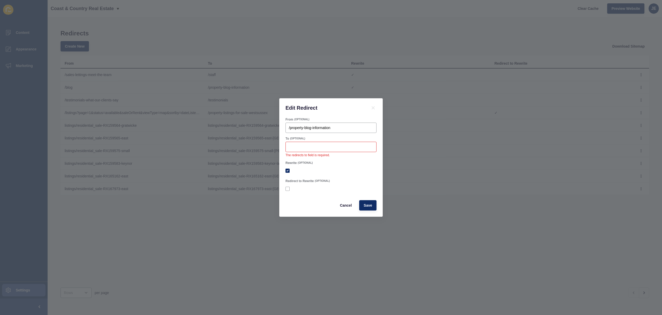
click at [308, 150] on div at bounding box center [330, 147] width 91 height 10
type input "/blog"
click at [370, 205] on span "Save" at bounding box center [367, 202] width 9 height 5
checkbox input "true"
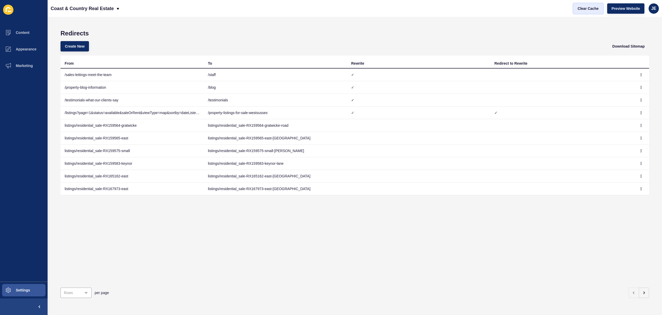
click at [583, 13] on button "Clear Cache" at bounding box center [588, 8] width 30 height 10
